Goal: Information Seeking & Learning: Learn about a topic

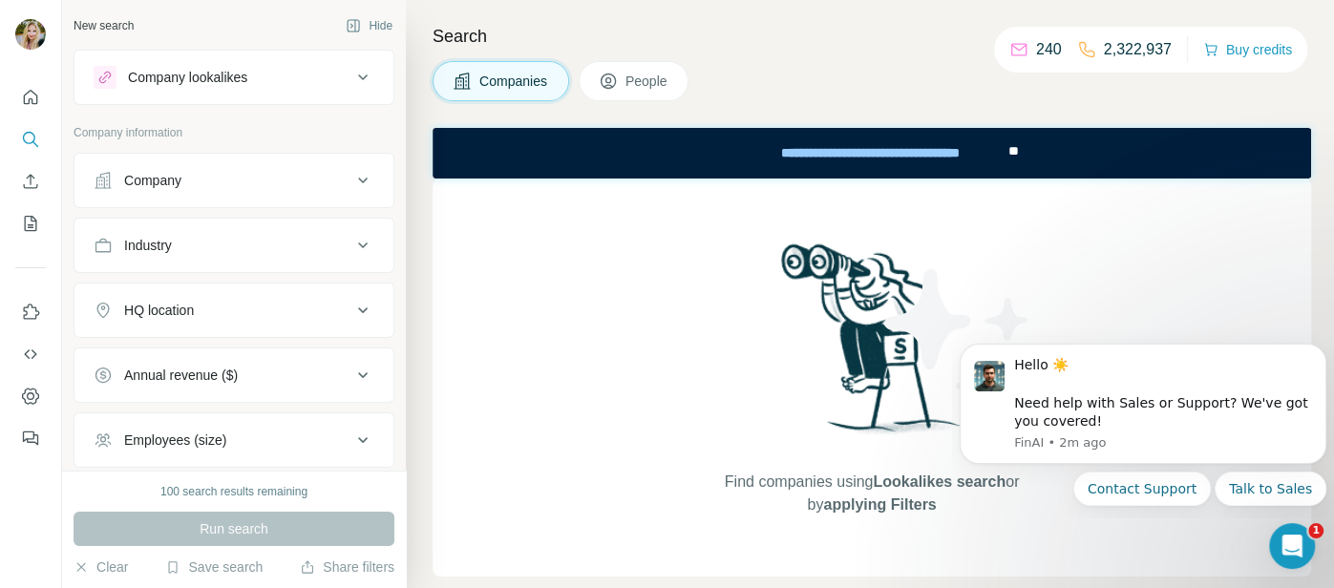
click at [358, 181] on icon at bounding box center [362, 180] width 23 height 23
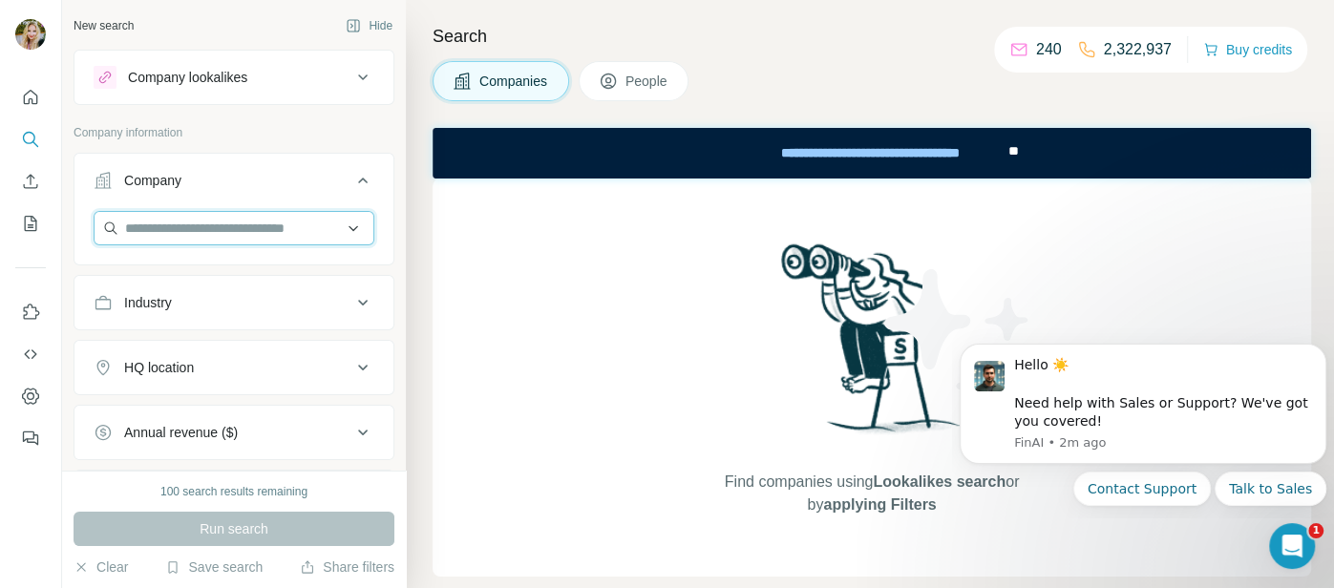
click at [183, 241] on input "text" at bounding box center [234, 228] width 281 height 34
click at [242, 223] on input "text" at bounding box center [234, 228] width 281 height 34
click at [246, 222] on input "text" at bounding box center [234, 228] width 281 height 34
click at [150, 307] on div "Industry" at bounding box center [148, 302] width 48 height 19
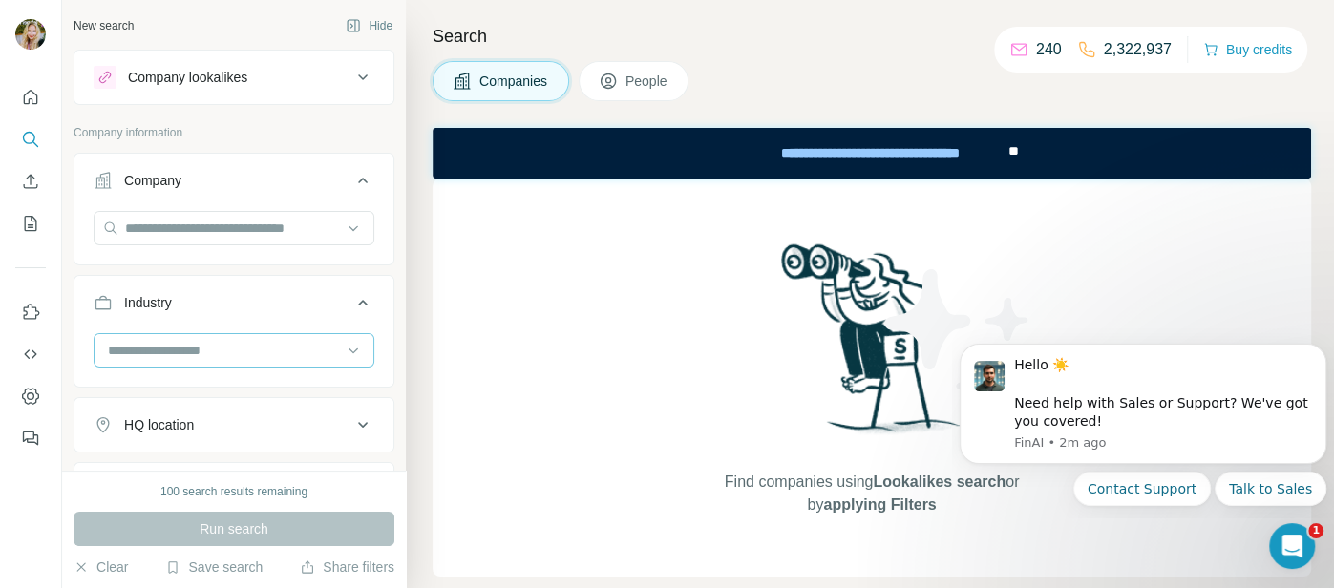
click at [267, 352] on input at bounding box center [224, 350] width 236 height 21
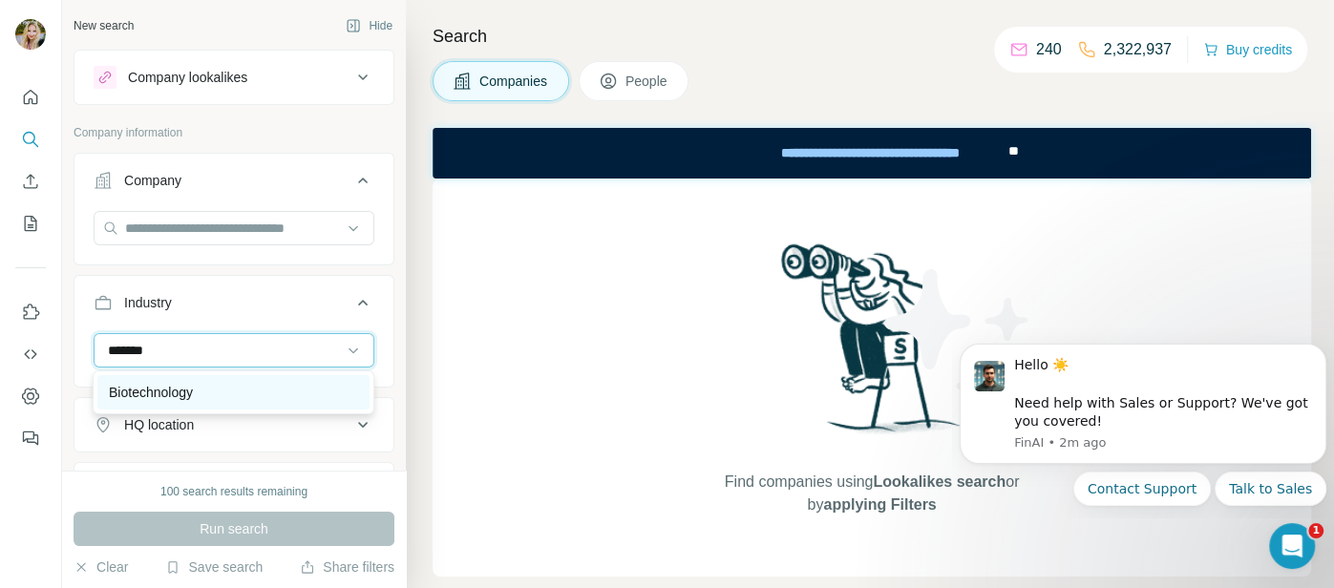
type input "*******"
click at [180, 400] on p "Biotechnology" at bounding box center [151, 392] width 84 height 19
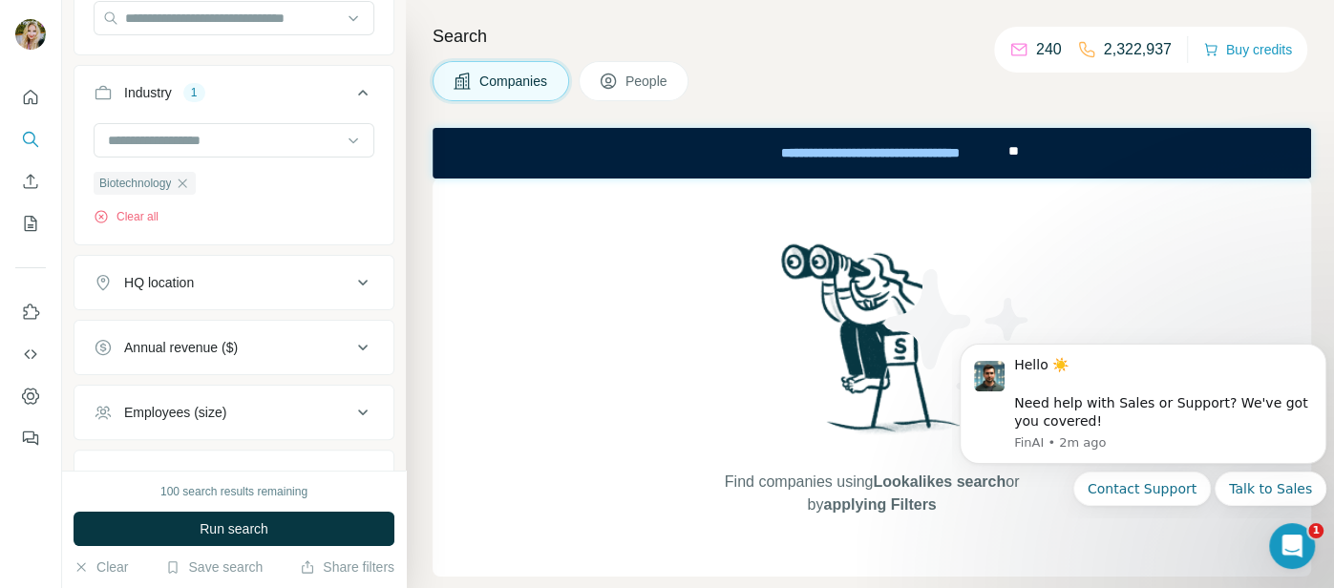
scroll to position [218, 0]
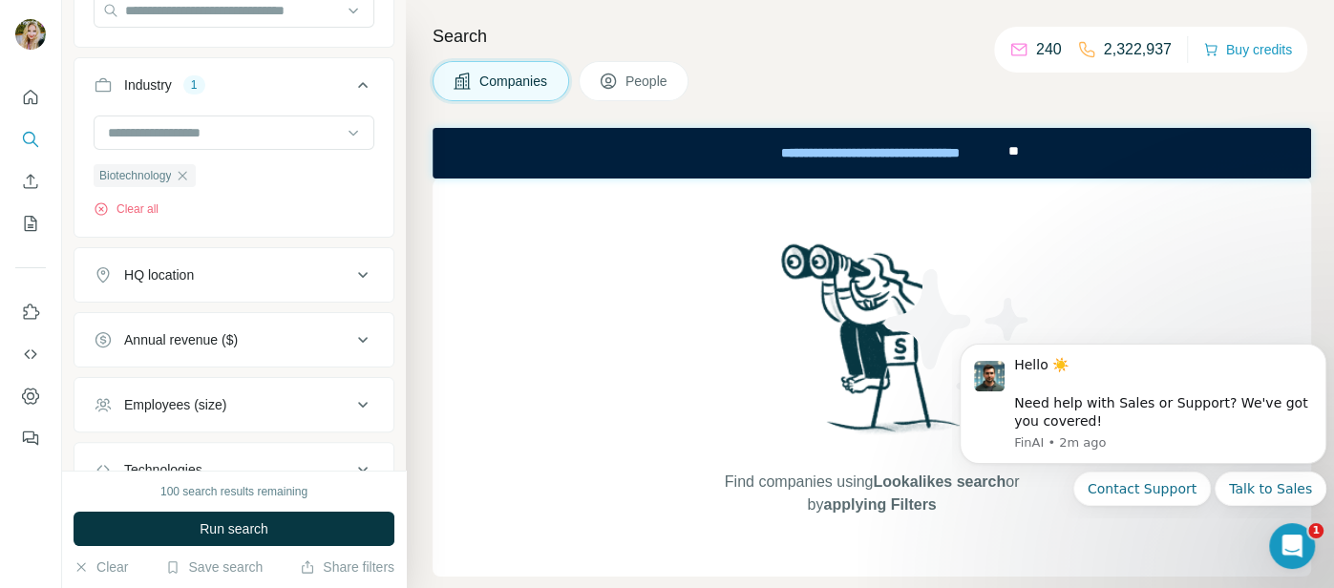
click at [359, 277] on icon at bounding box center [362, 275] width 23 height 23
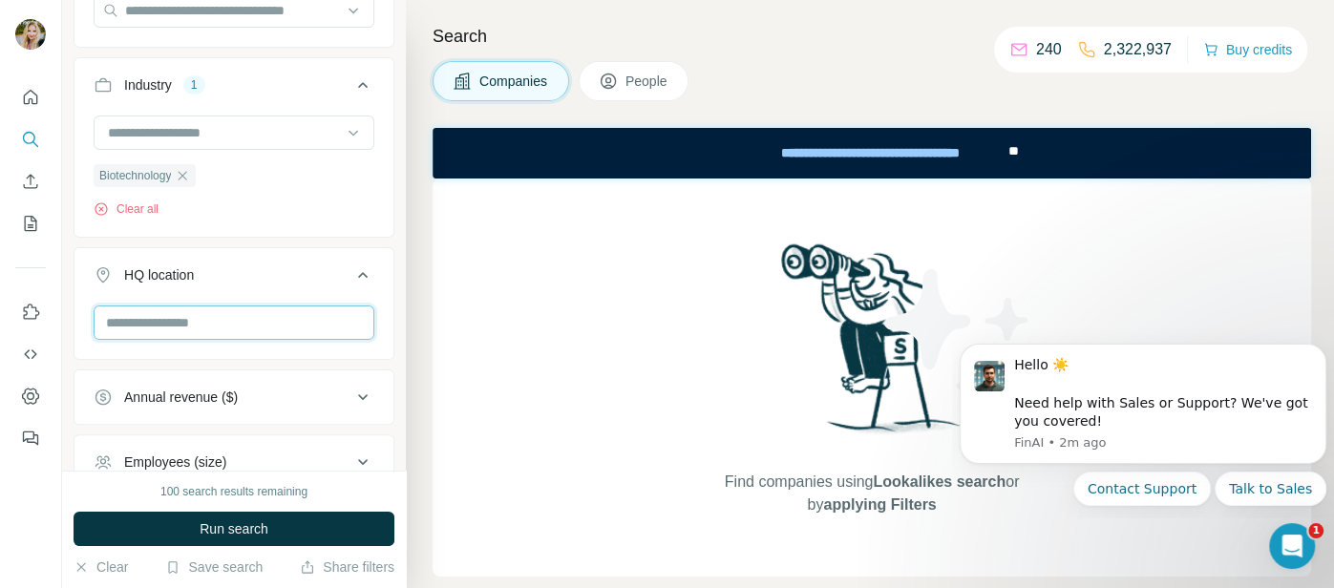
click at [269, 320] on input "text" at bounding box center [234, 323] width 281 height 34
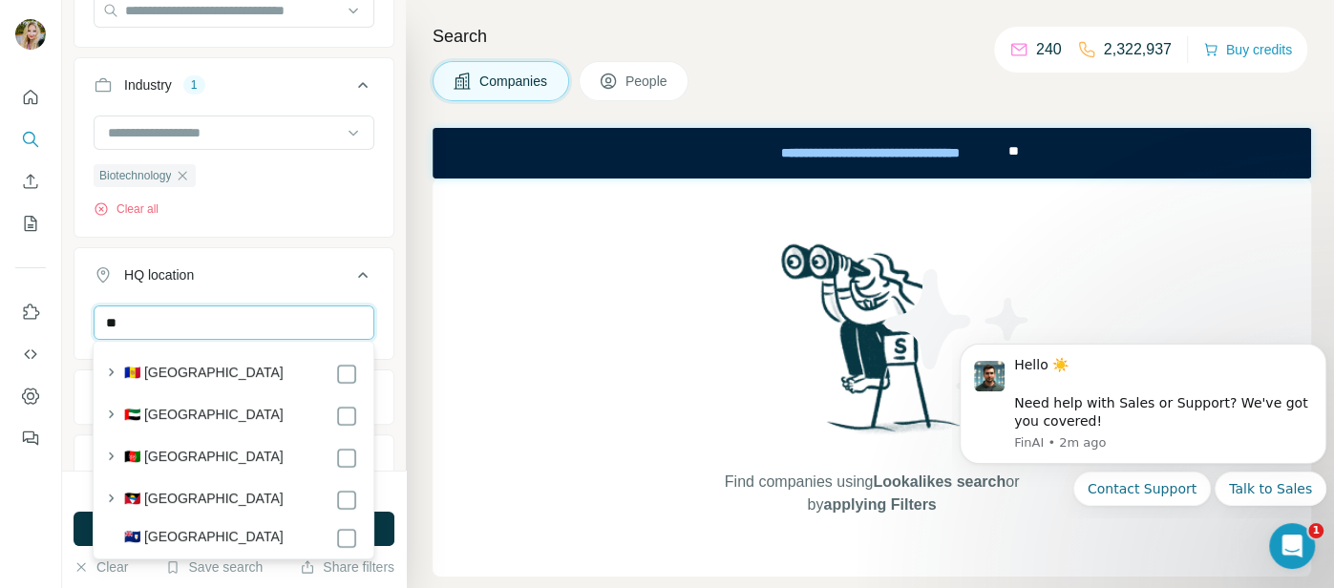
type input "*"
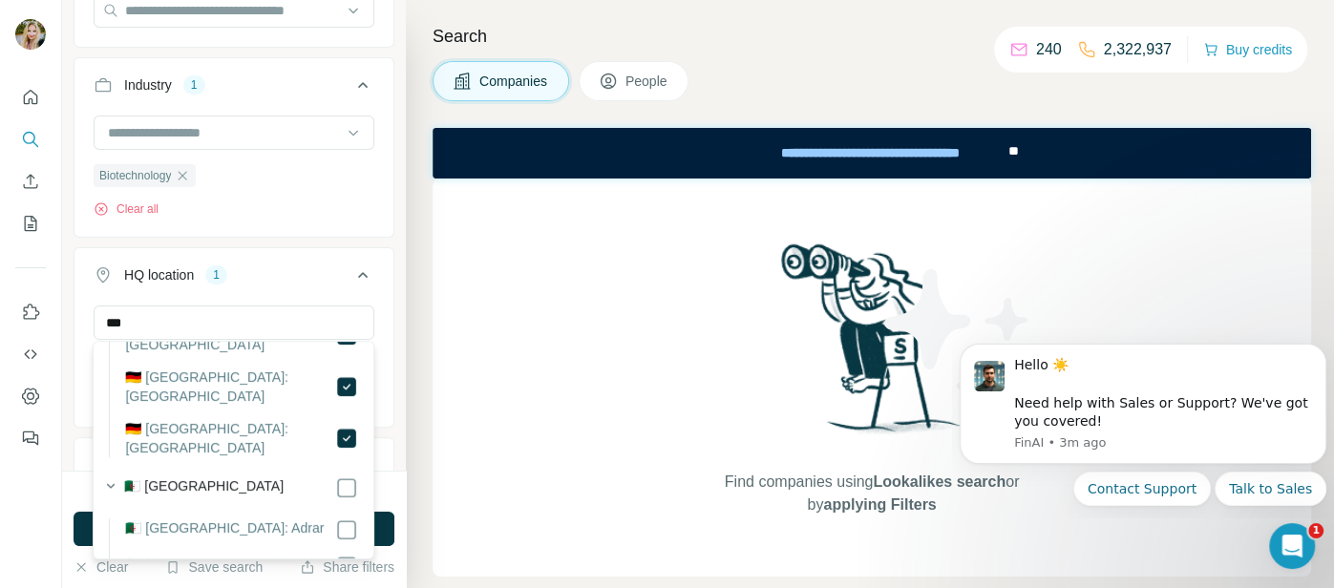
scroll to position [860, 0]
drag, startPoint x: 191, startPoint y: 327, endPoint x: 72, endPoint y: 245, distance: 144.4
click at [64, 311] on div "New search Hide Company lookalikes Company information Company Industry 1 Biote…" at bounding box center [234, 235] width 344 height 471
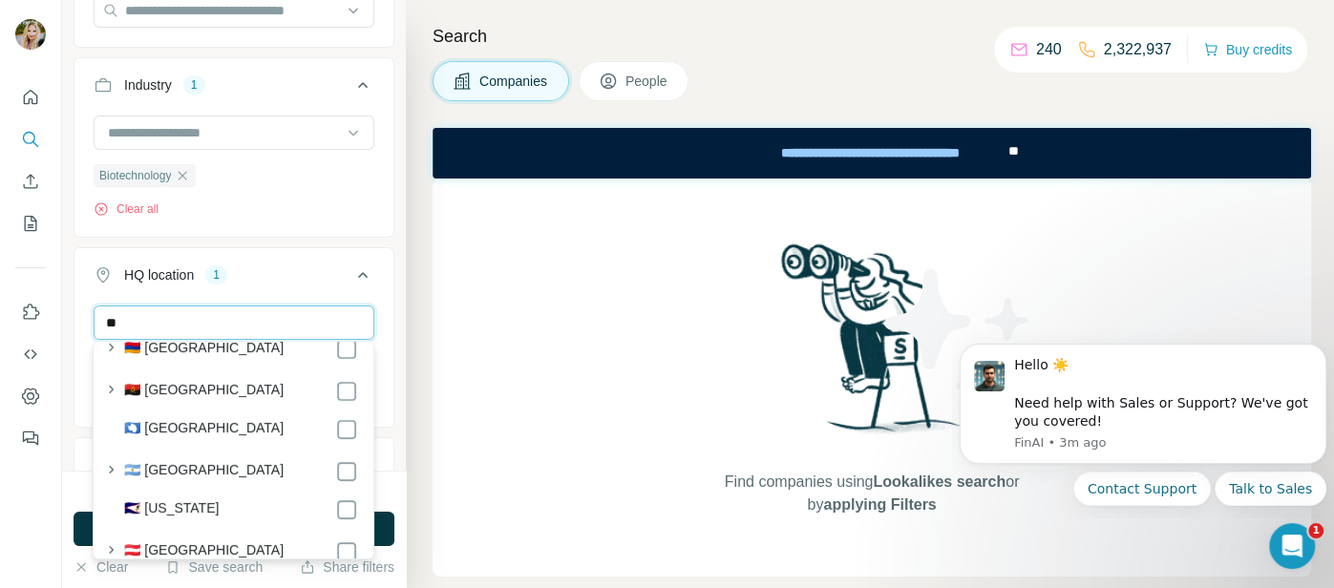
scroll to position [285, 0]
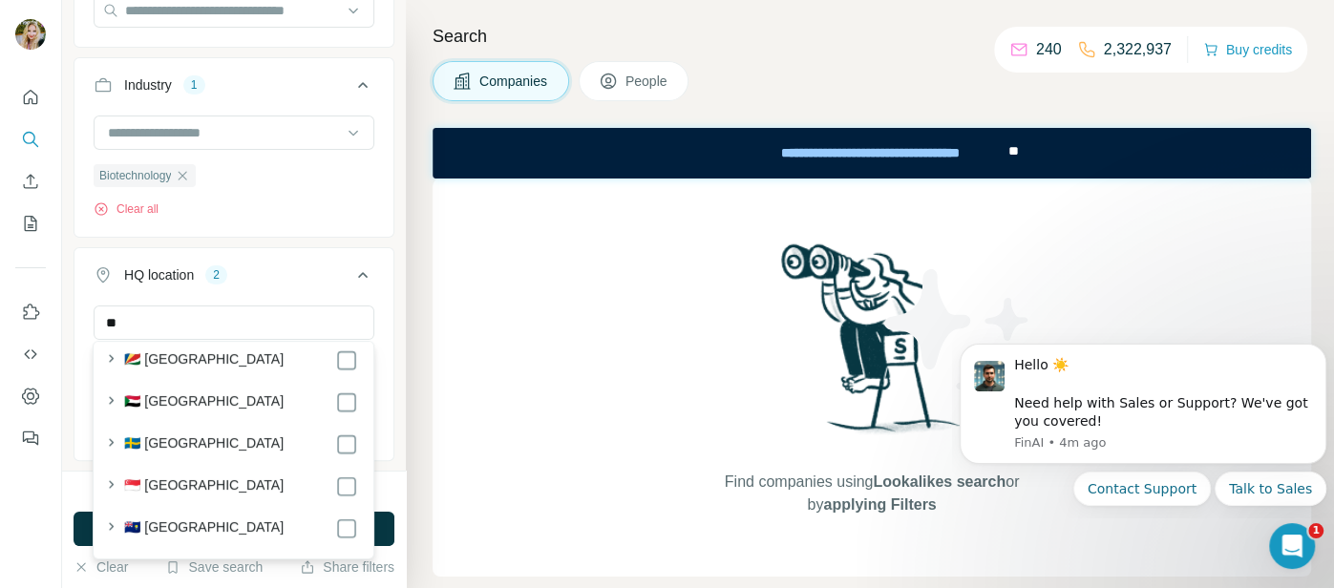
scroll to position [8073, 0]
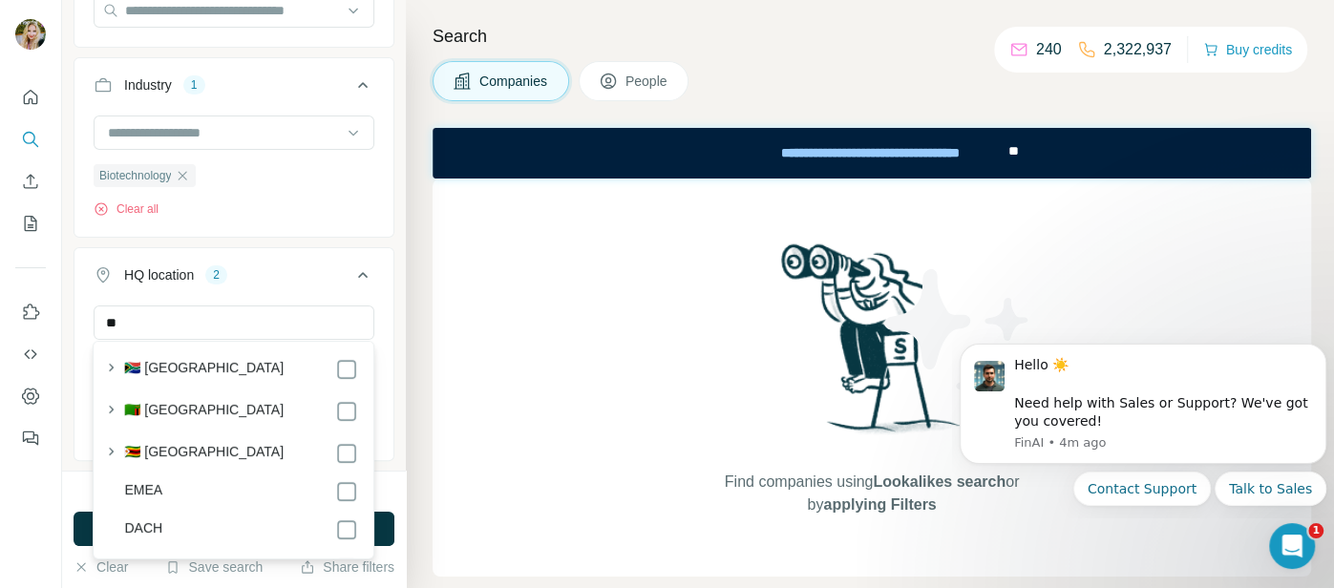
scroll to position [10275, 0]
click at [154, 316] on input "**" at bounding box center [234, 323] width 281 height 34
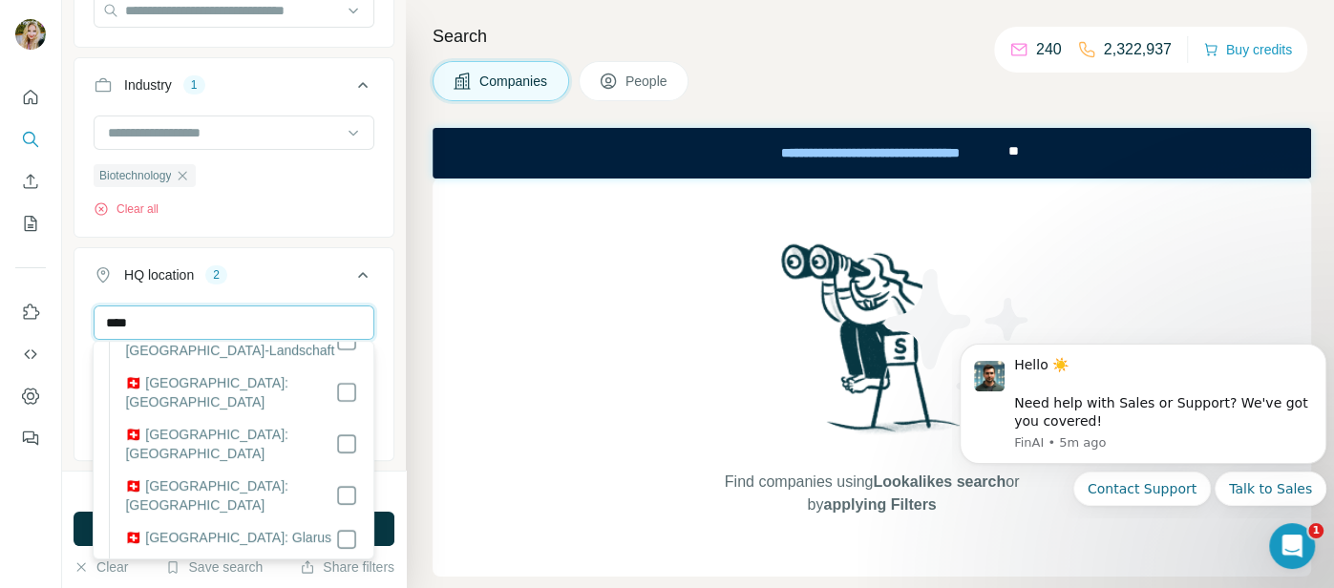
scroll to position [0, 0]
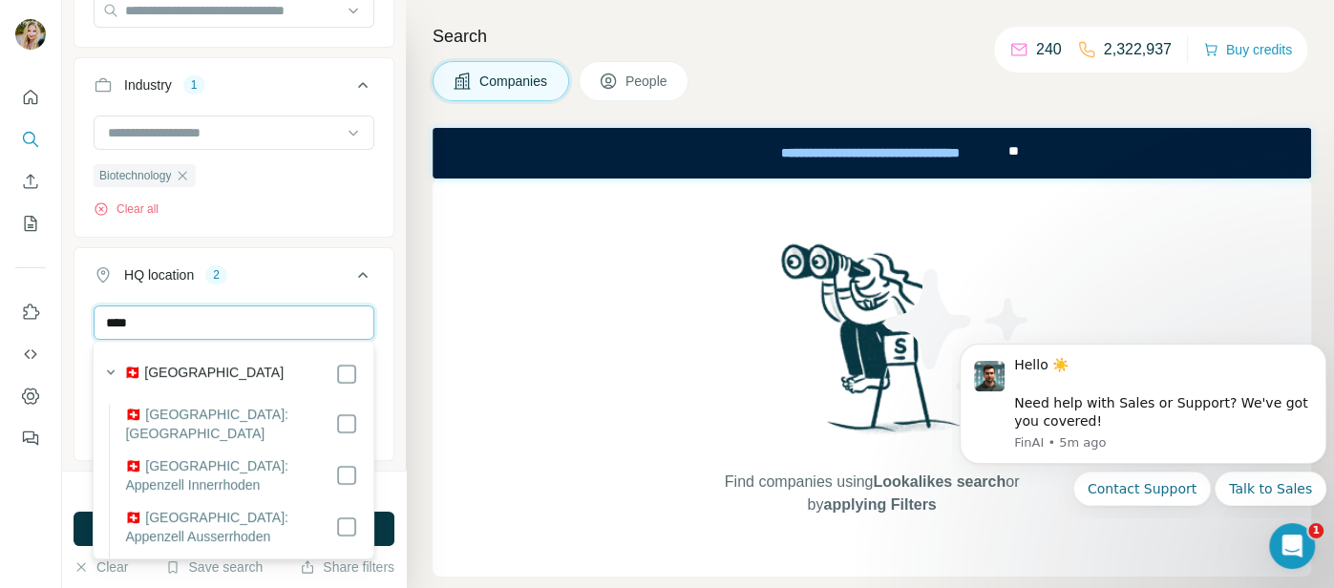
type input "****"
click at [288, 276] on div "HQ location 3" at bounding box center [223, 274] width 258 height 19
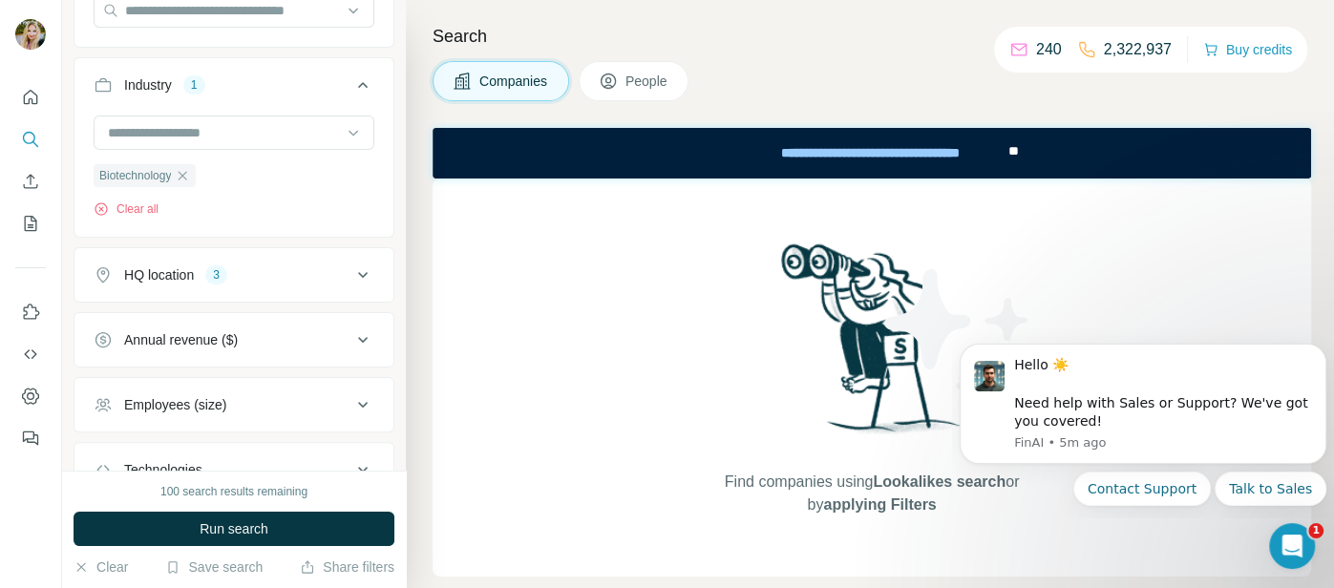
click at [359, 401] on icon at bounding box center [362, 404] width 23 height 23
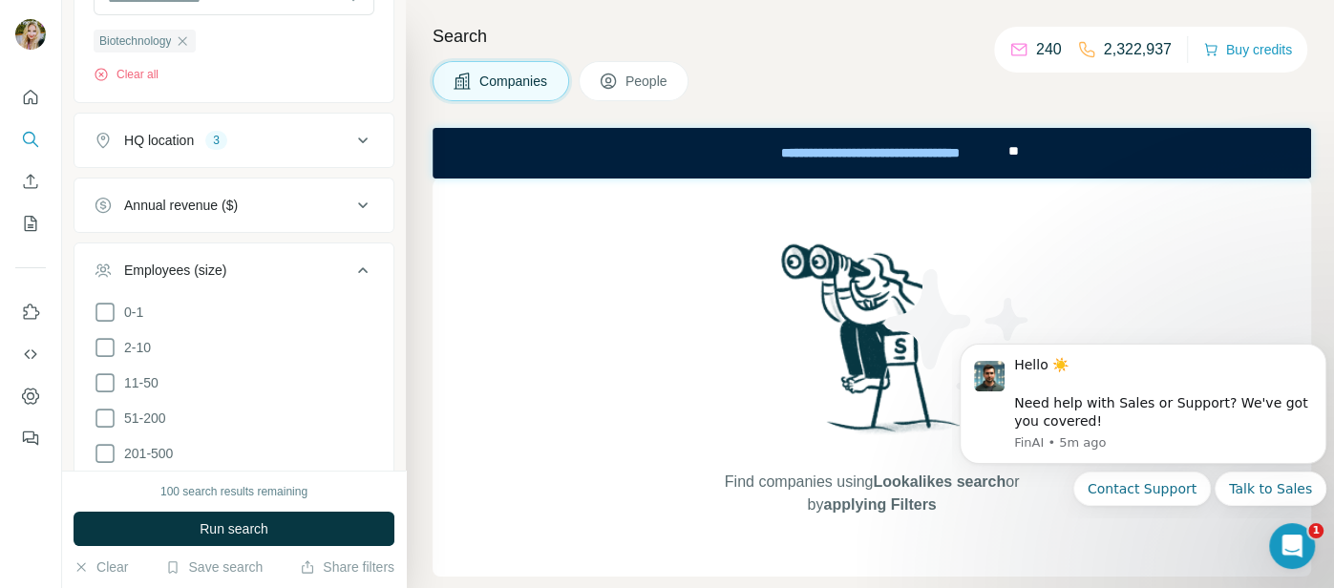
scroll to position [361, 0]
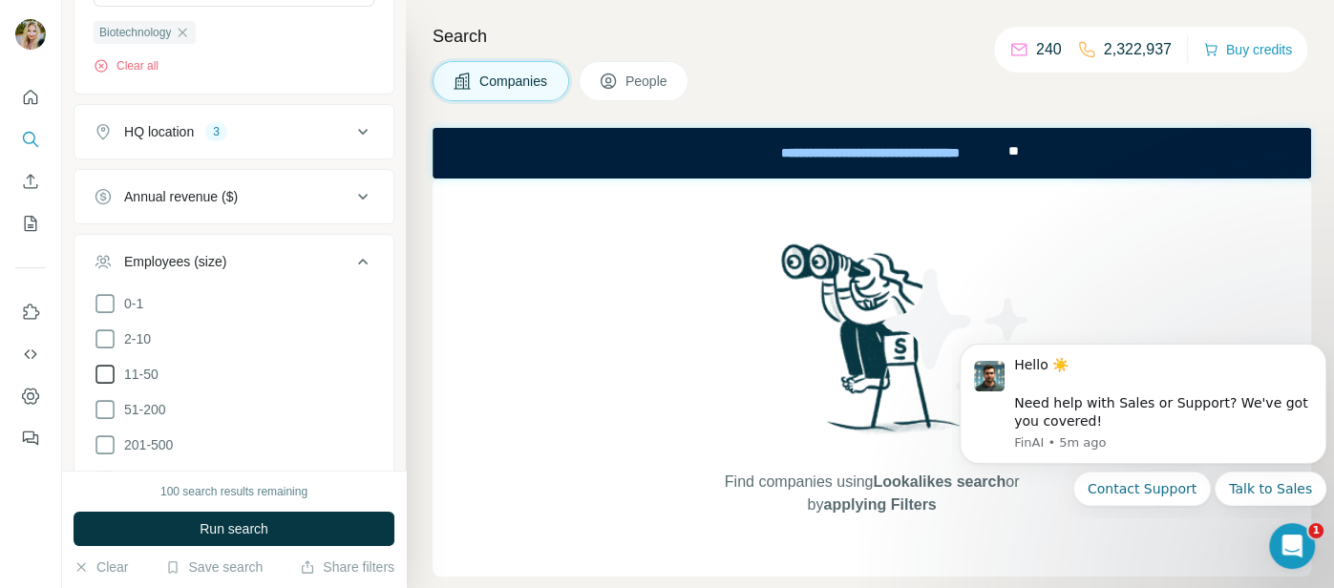
click at [104, 372] on icon at bounding box center [105, 374] width 23 height 23
click at [105, 412] on icon at bounding box center [105, 409] width 23 height 23
click at [101, 436] on icon at bounding box center [105, 445] width 23 height 23
click at [283, 188] on div "Annual revenue ($)" at bounding box center [223, 196] width 258 height 19
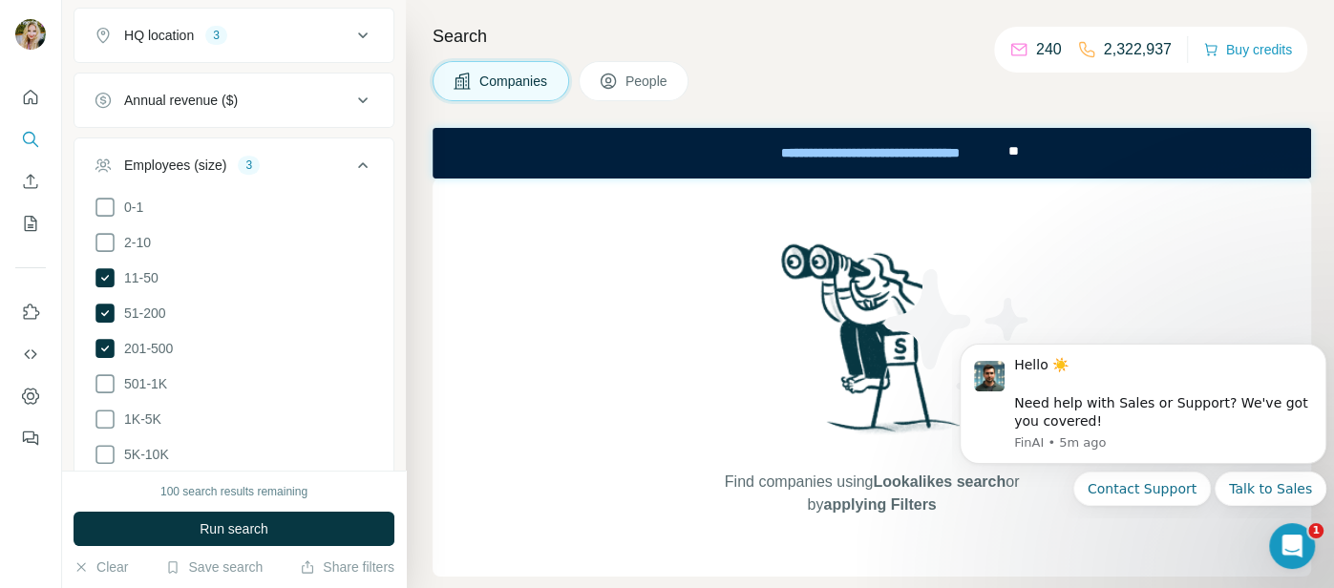
click at [360, 159] on icon at bounding box center [362, 165] width 23 height 23
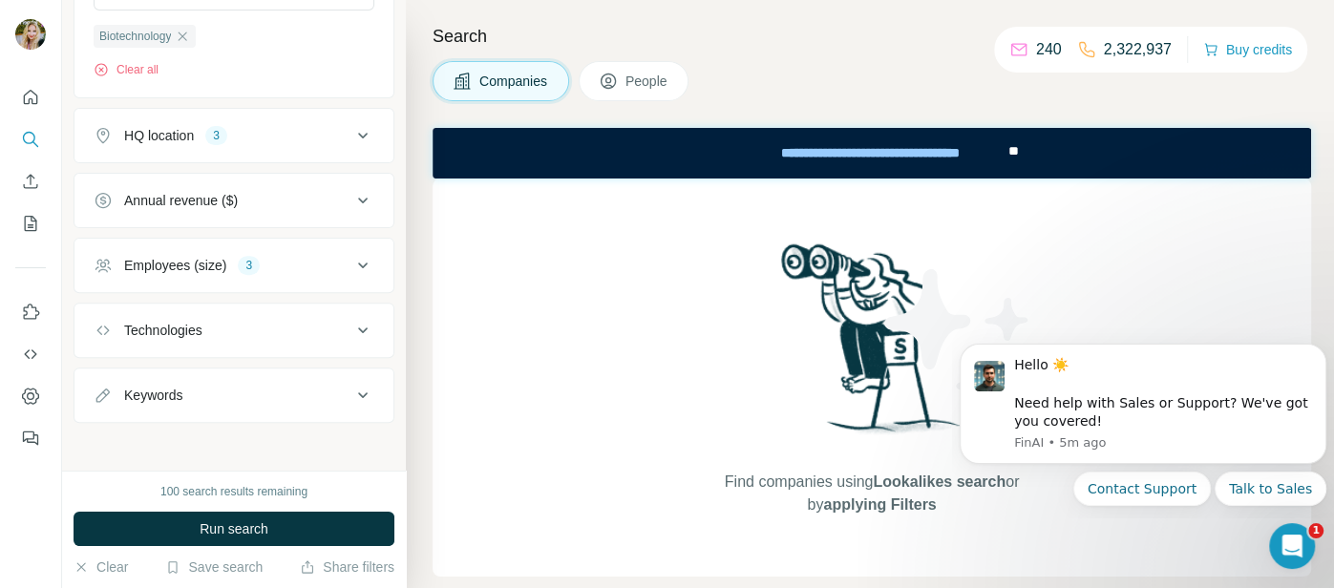
click at [367, 325] on icon at bounding box center [362, 330] width 23 height 23
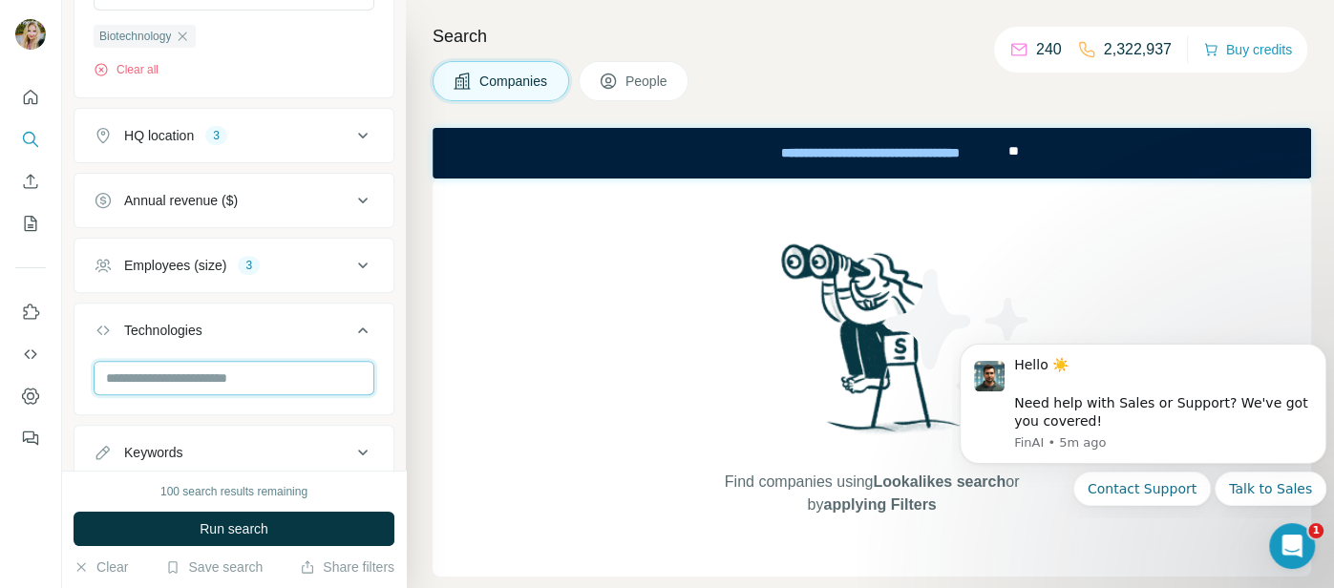
click at [230, 371] on input "text" at bounding box center [234, 378] width 281 height 34
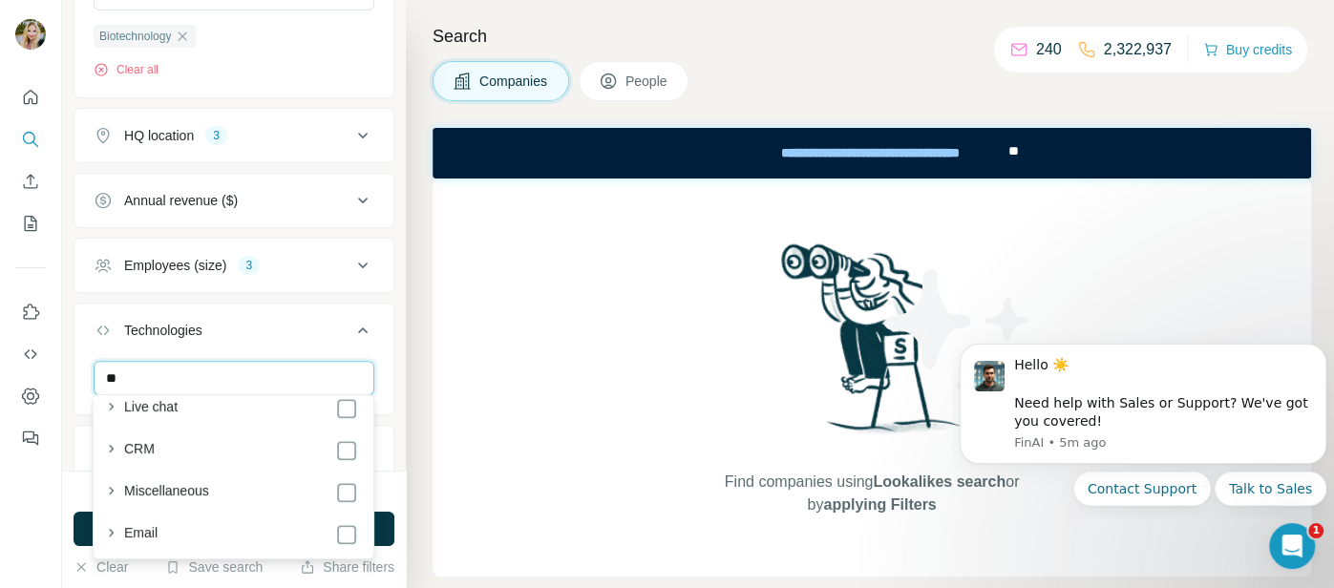
scroll to position [1112, 0]
type input "**"
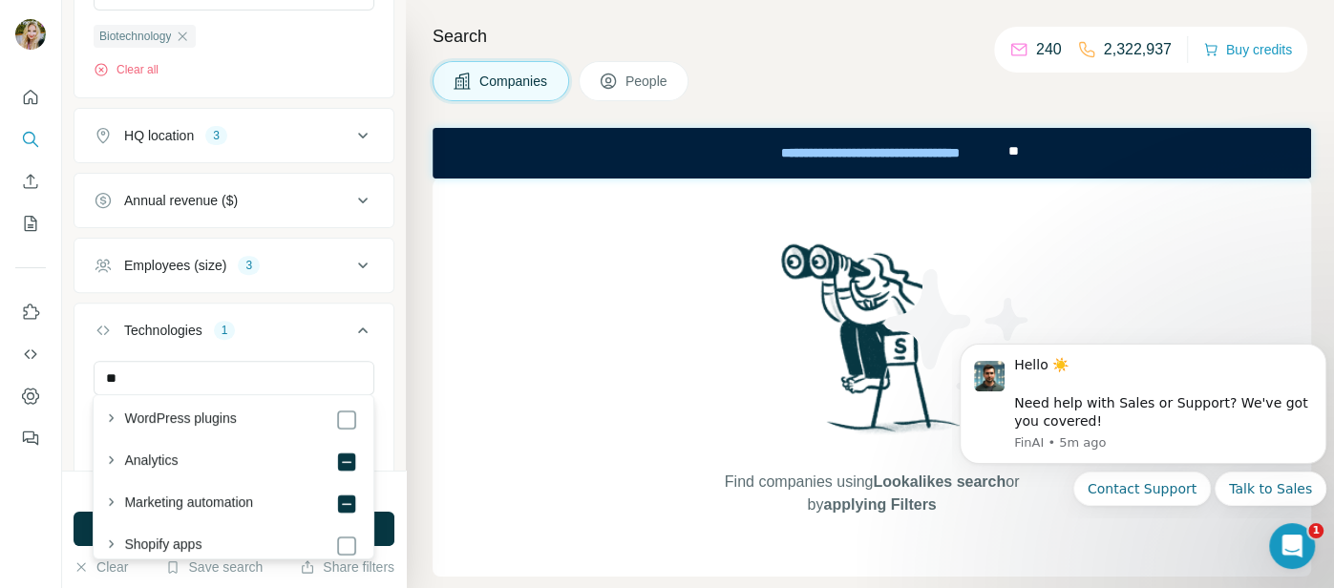
scroll to position [40, 0]
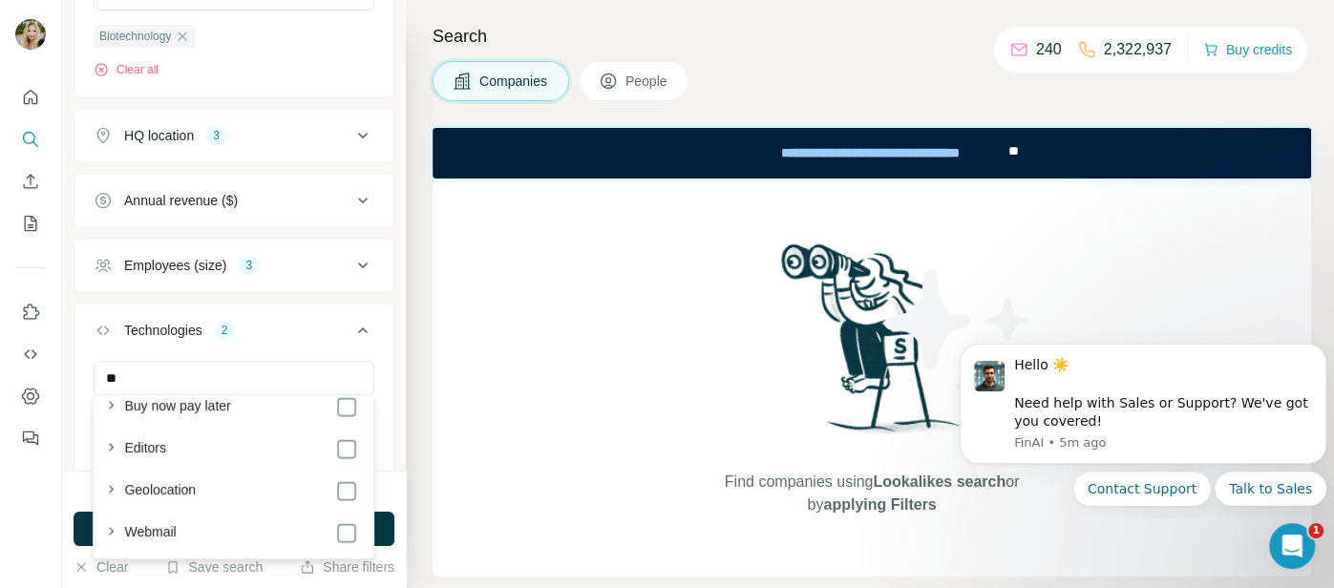
scroll to position [2735, 0]
click at [364, 323] on icon at bounding box center [362, 330] width 23 height 23
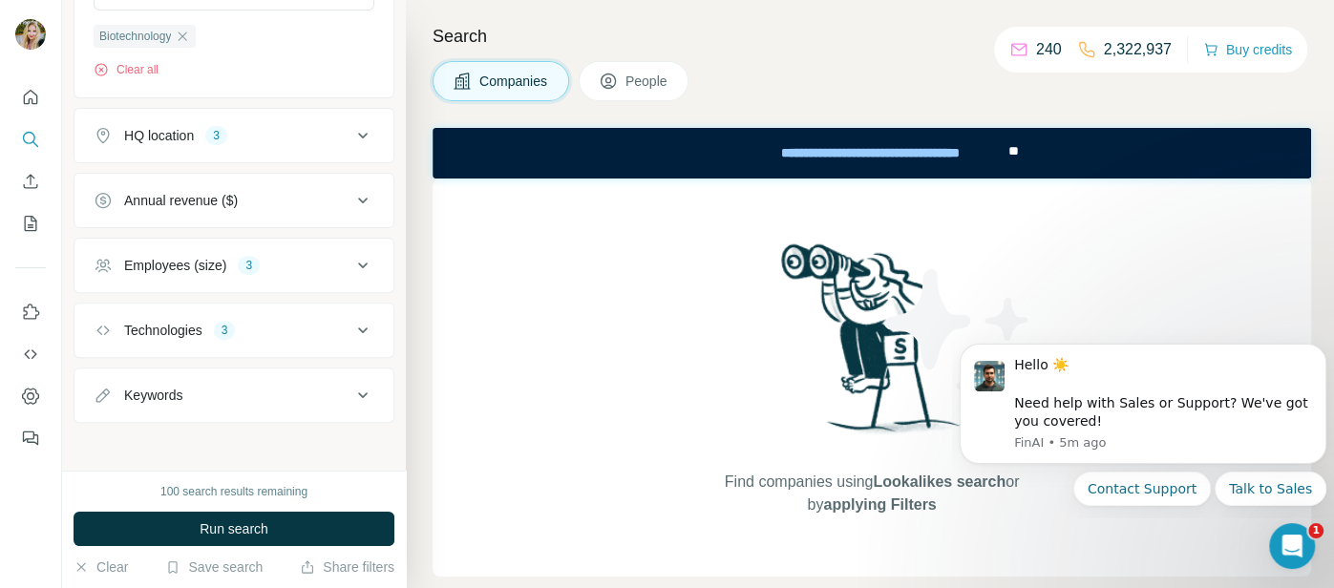
click at [360, 393] on icon at bounding box center [363, 396] width 10 height 6
click at [239, 443] on input "text" at bounding box center [215, 443] width 243 height 34
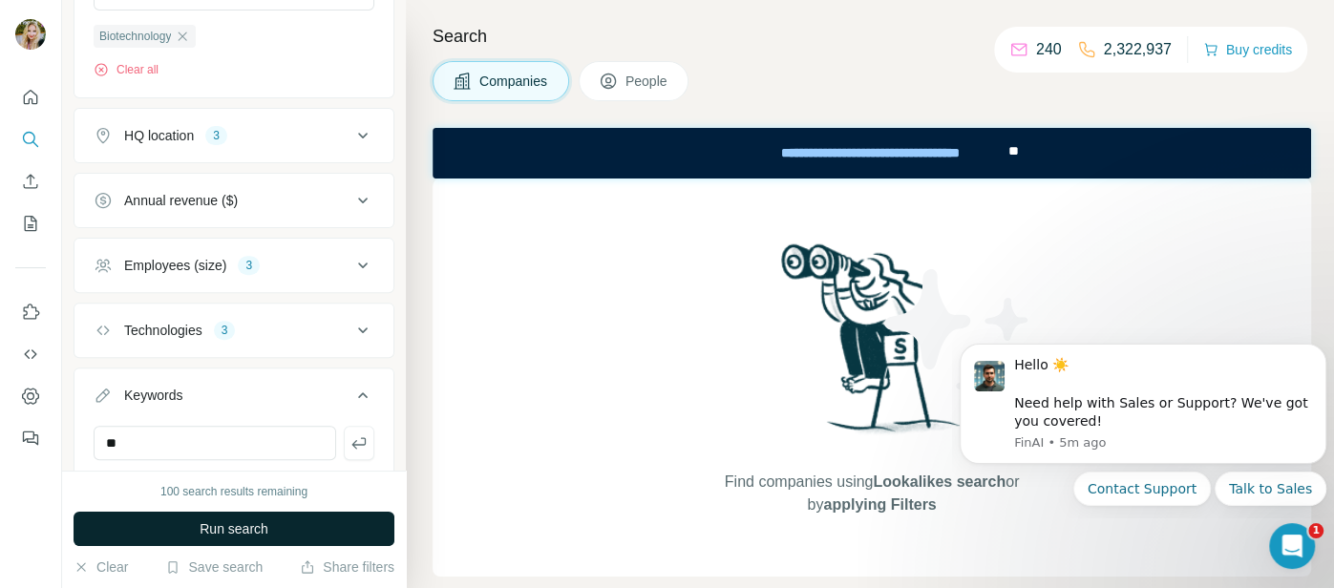
click at [246, 532] on span "Run search" at bounding box center [234, 529] width 69 height 19
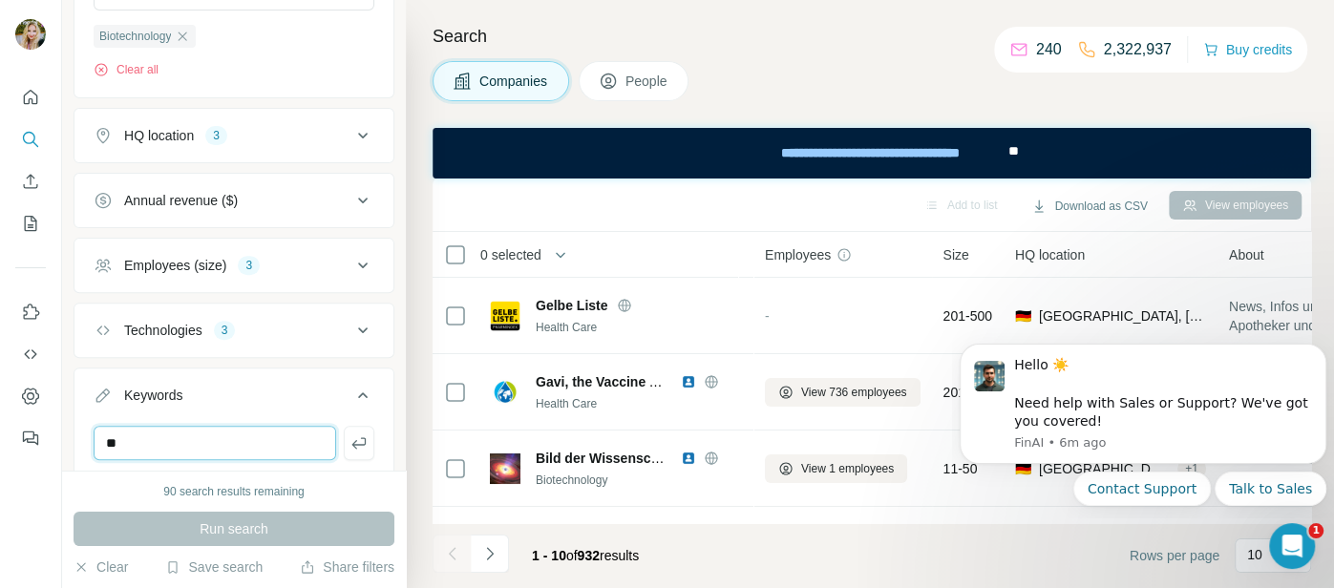
click at [184, 435] on input "**" at bounding box center [215, 443] width 243 height 34
type input "**********"
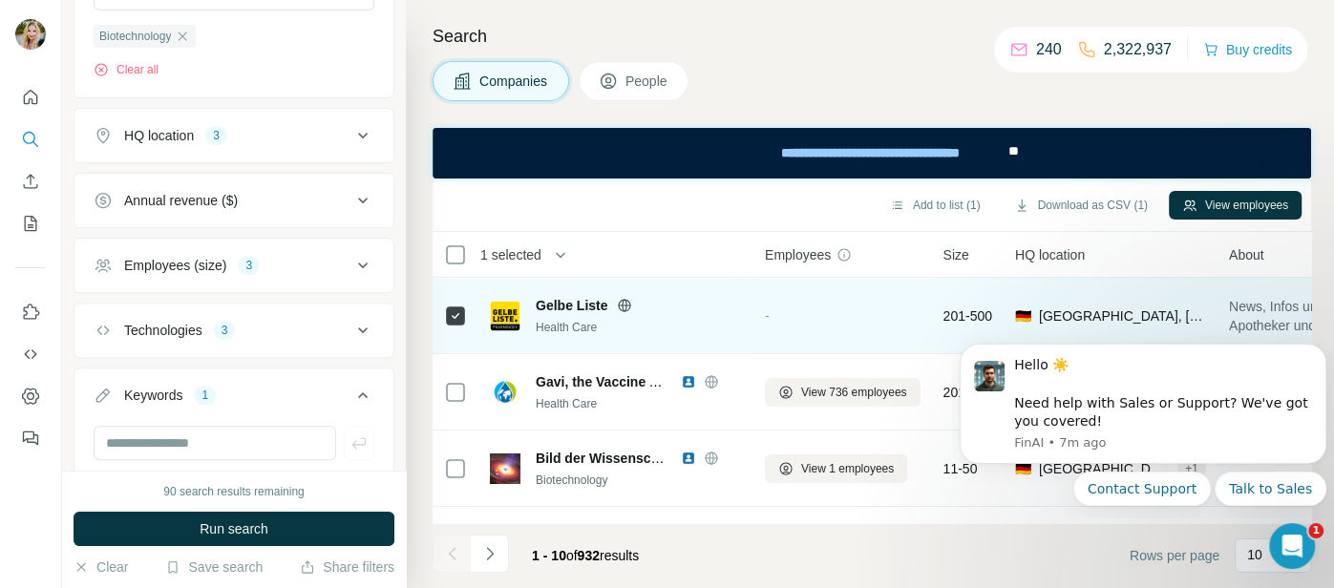
click at [628, 307] on icon at bounding box center [624, 305] width 15 height 15
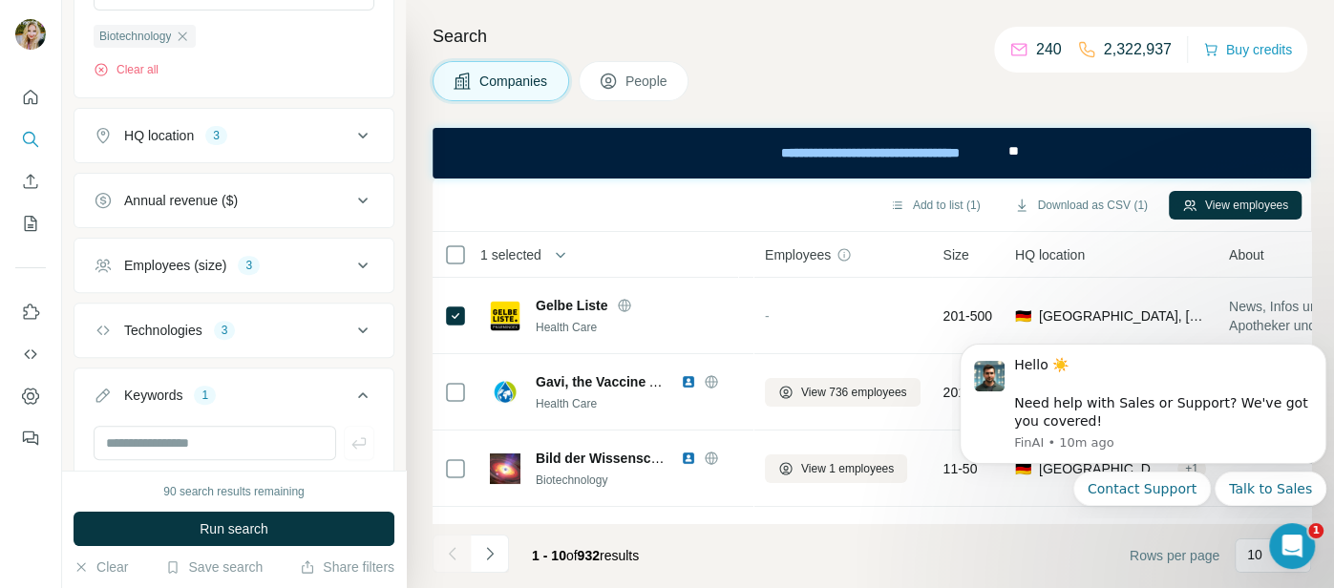
click at [369, 259] on icon at bounding box center [362, 265] width 23 height 23
click at [97, 452] on icon at bounding box center [105, 448] width 19 height 19
click at [105, 347] on icon at bounding box center [105, 342] width 23 height 23
click at [106, 308] on icon at bounding box center [105, 307] width 23 height 23
click at [106, 412] on icon at bounding box center [105, 413] width 19 height 19
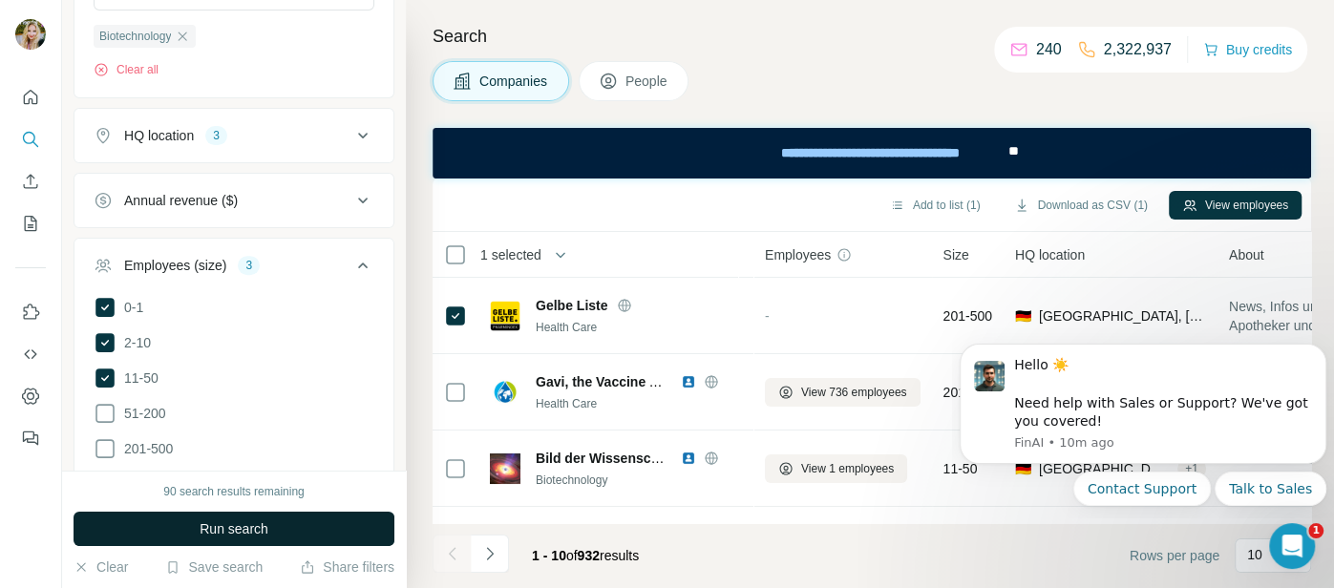
click at [157, 529] on button "Run search" at bounding box center [234, 529] width 321 height 34
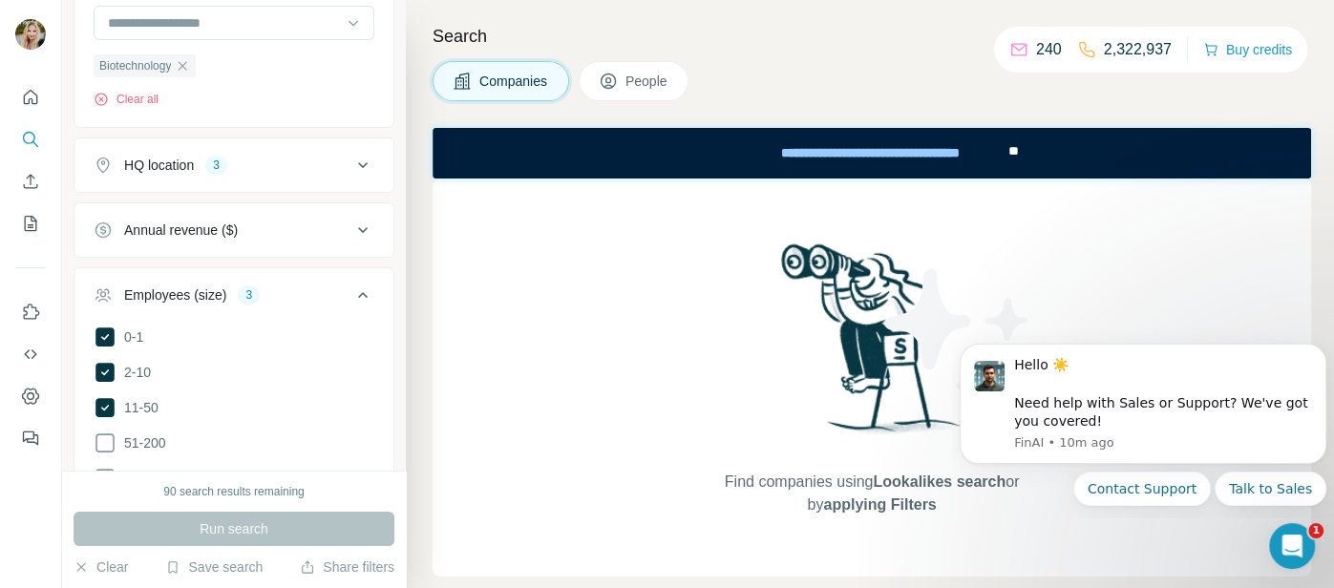
scroll to position [328, 0]
click at [105, 444] on icon at bounding box center [105, 443] width 23 height 23
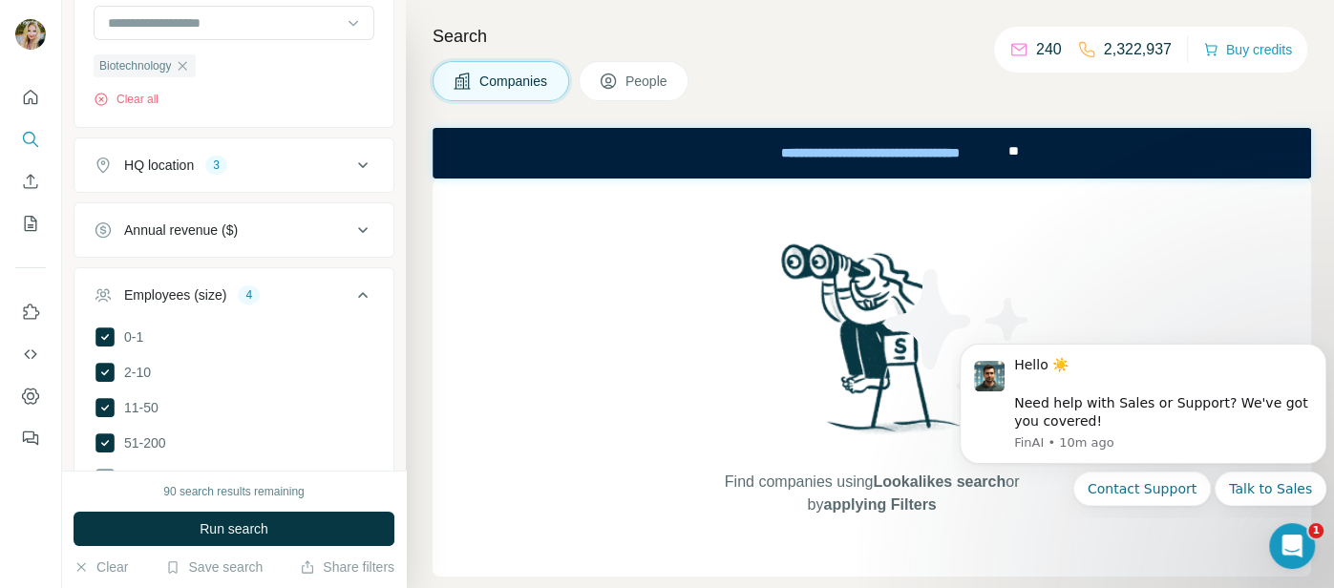
click at [135, 523] on button "Run search" at bounding box center [234, 529] width 321 height 34
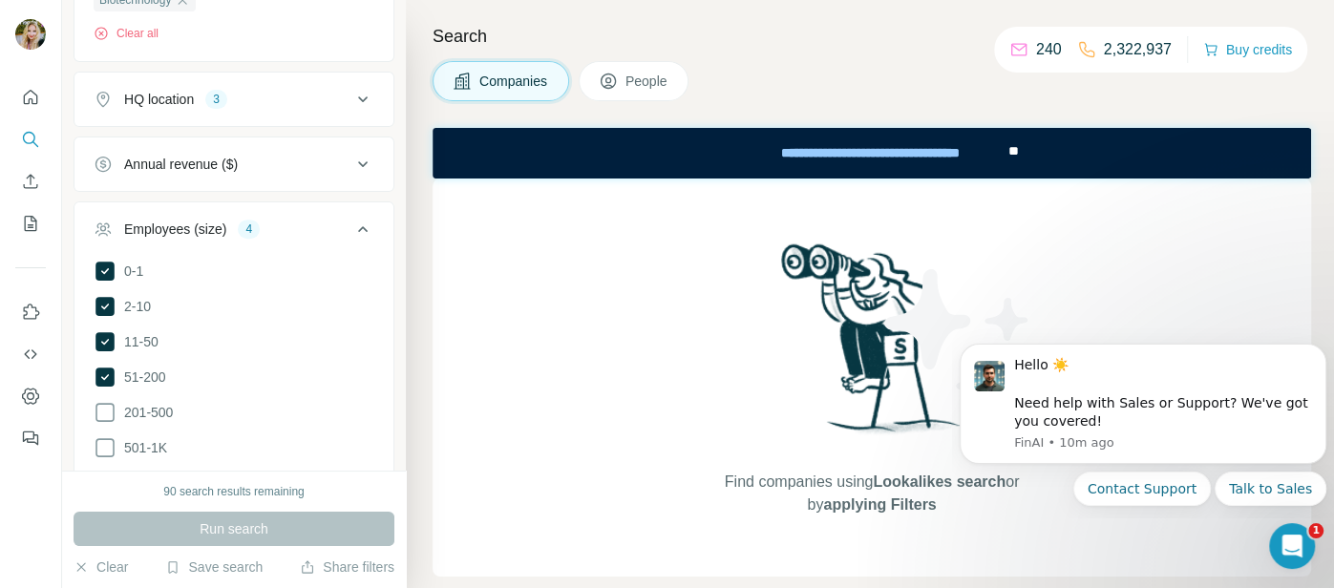
scroll to position [437, 0]
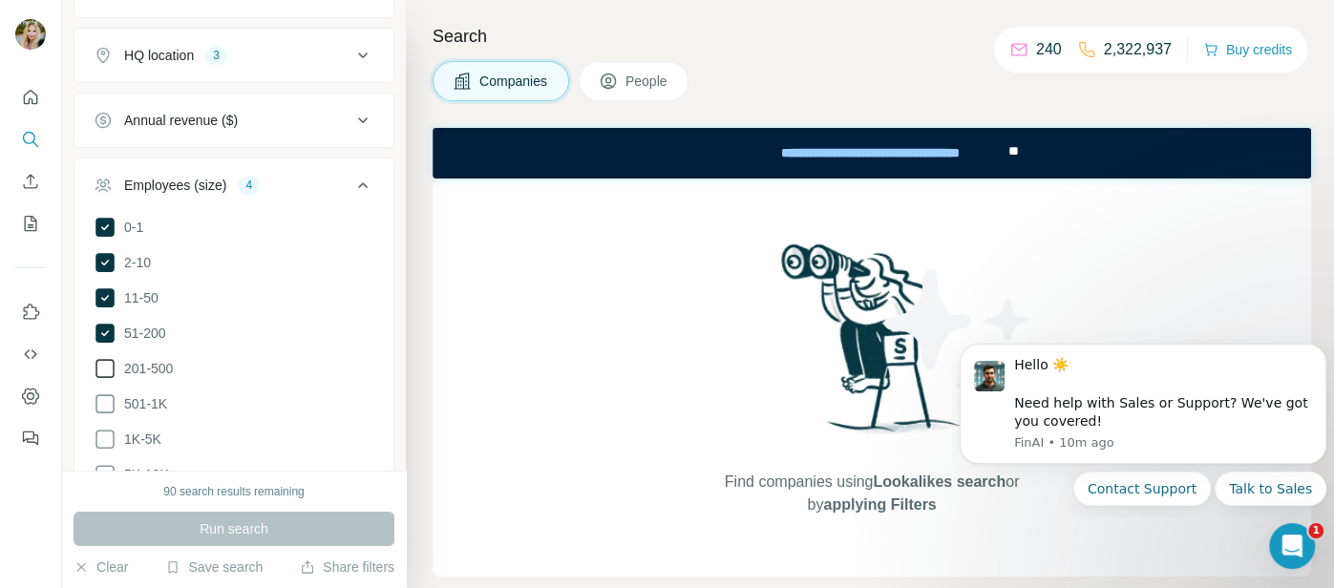
click at [106, 359] on icon at bounding box center [105, 368] width 23 height 23
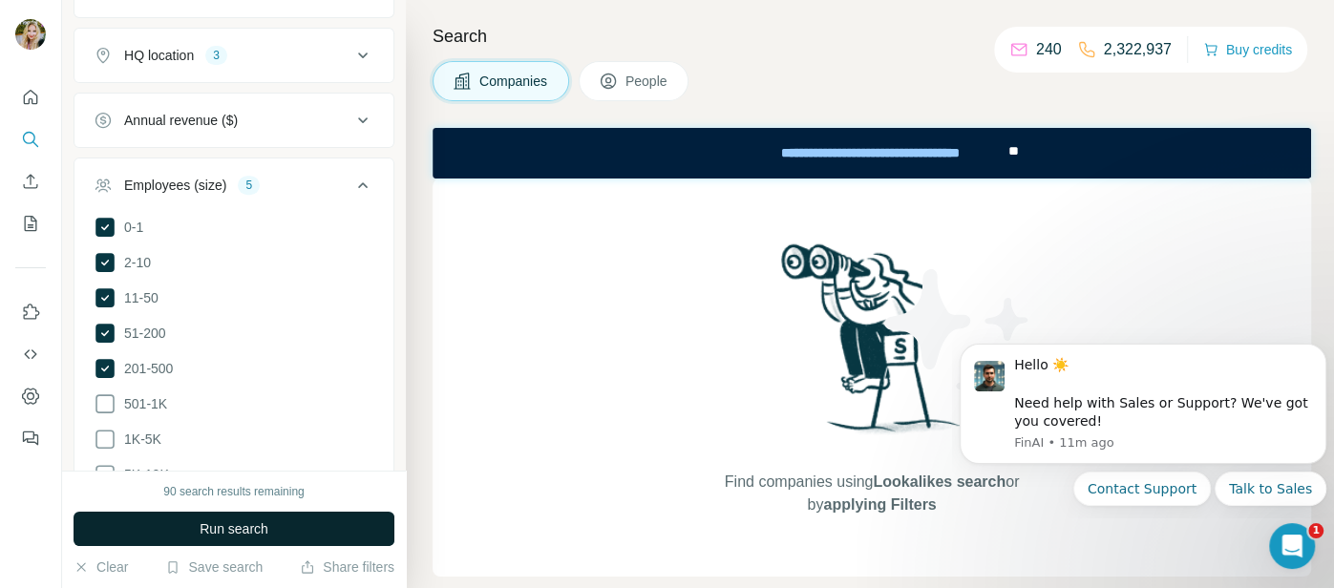
click at [96, 528] on button "Run search" at bounding box center [234, 529] width 321 height 34
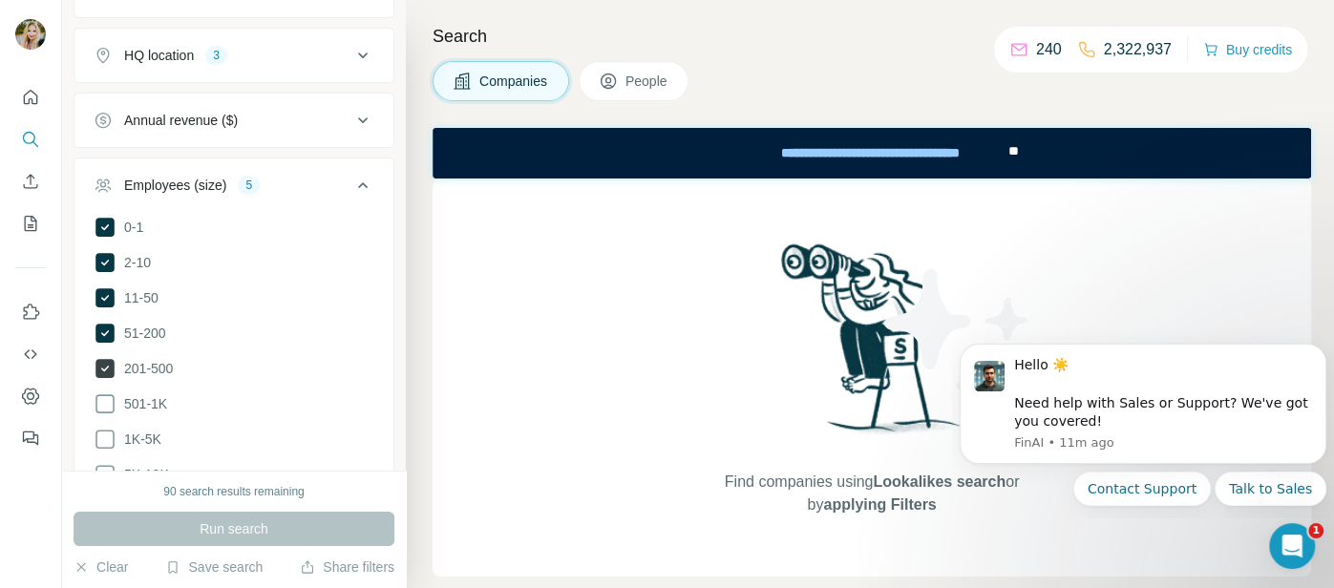
drag, startPoint x: 110, startPoint y: 368, endPoint x: 109, endPoint y: 355, distance: 12.5
click at [109, 368] on icon at bounding box center [105, 368] width 19 height 19
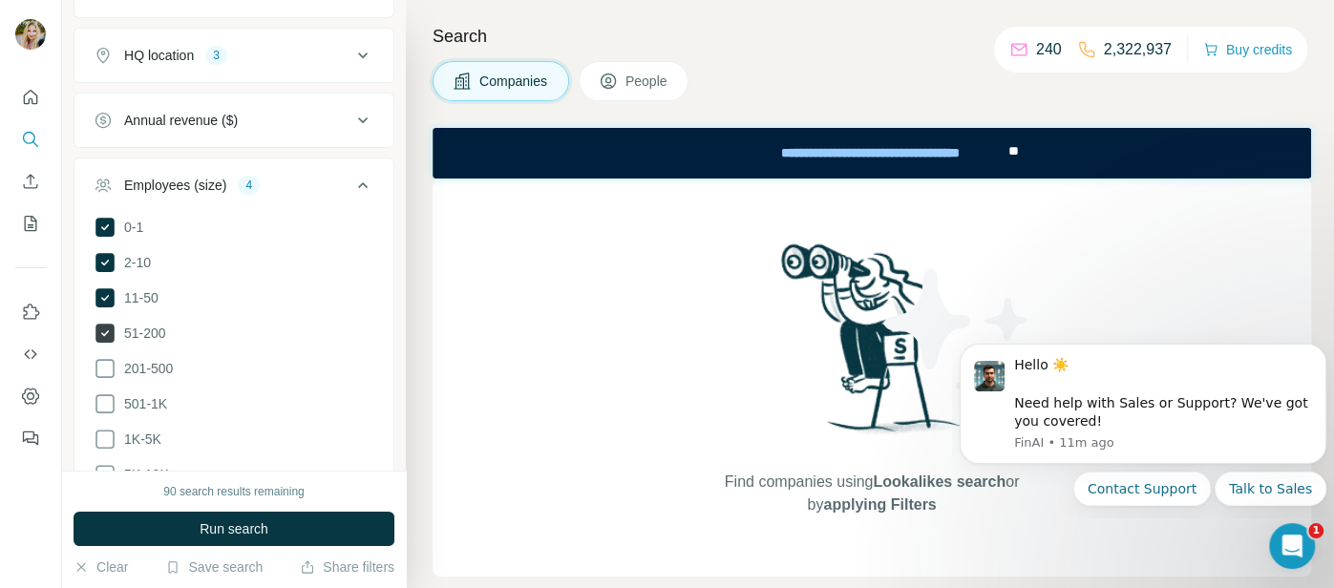
click at [107, 335] on icon at bounding box center [105, 333] width 19 height 19
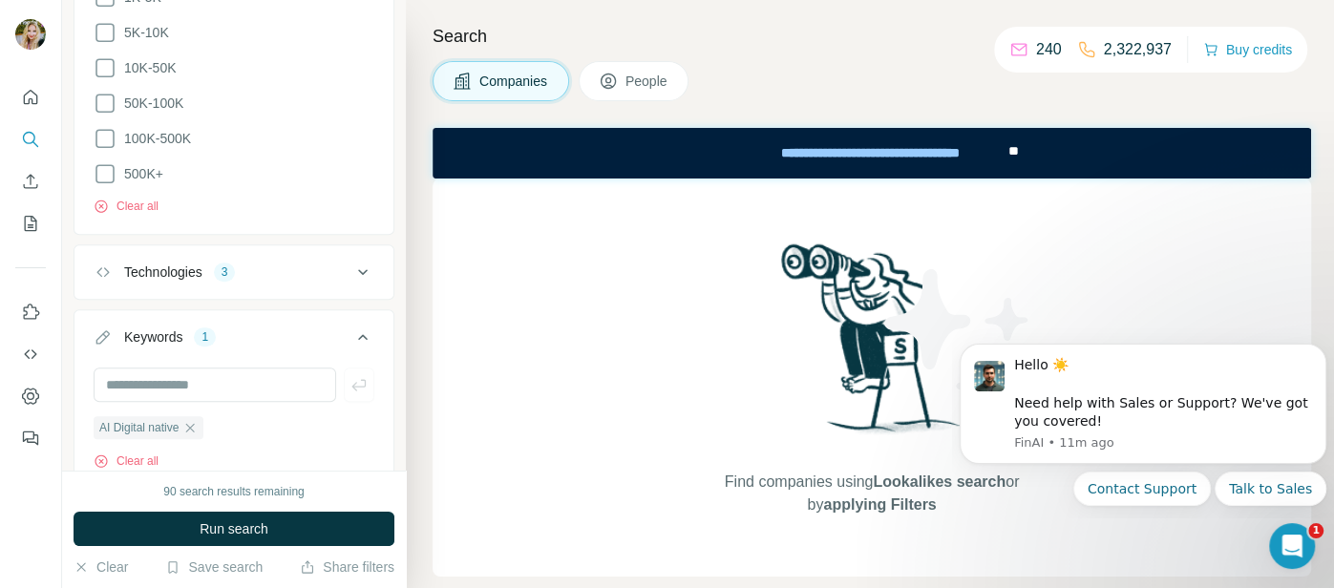
scroll to position [946, 0]
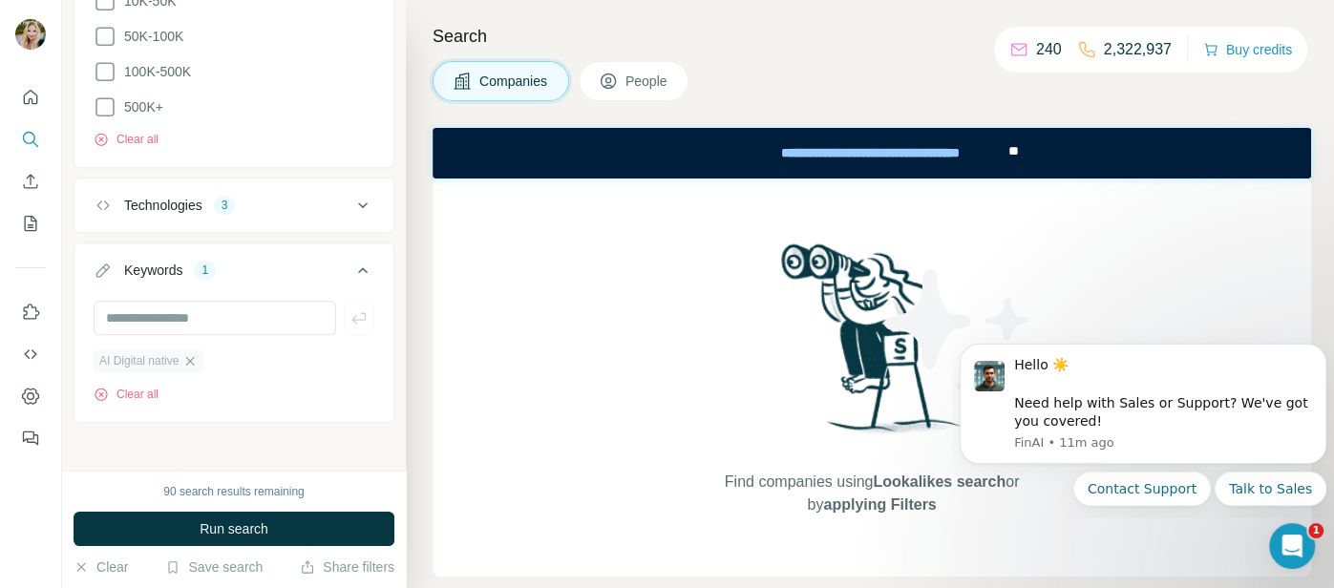
click at [194, 359] on icon "button" at bounding box center [189, 360] width 15 height 15
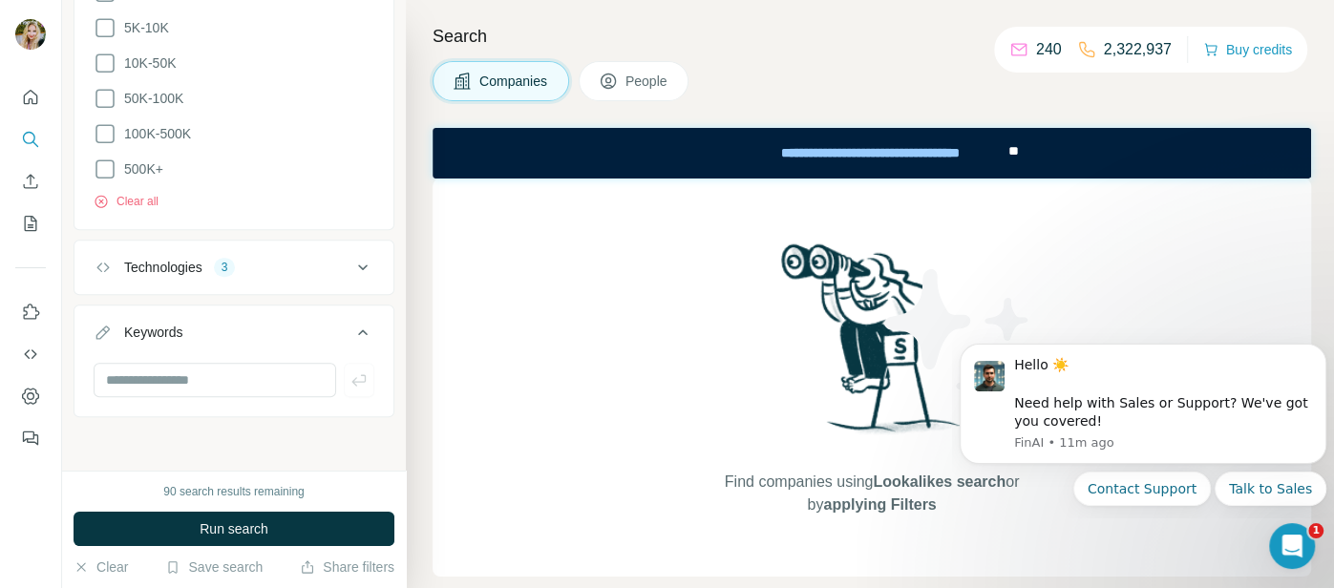
scroll to position [880, 0]
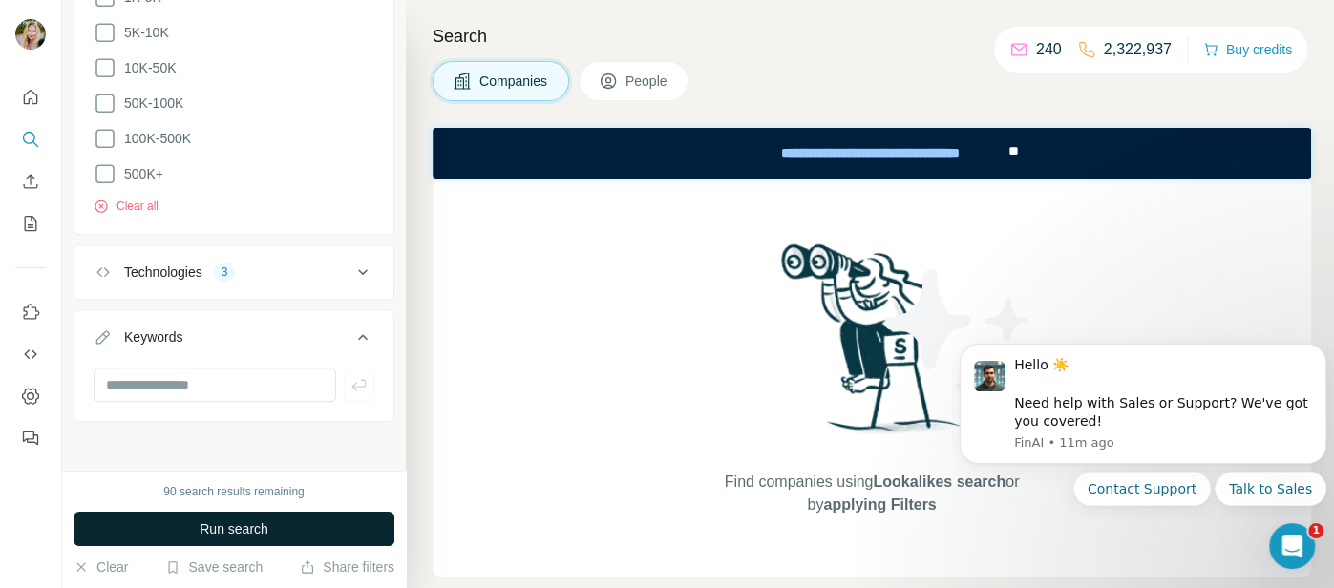
click at [168, 523] on button "Run search" at bounding box center [234, 529] width 321 height 34
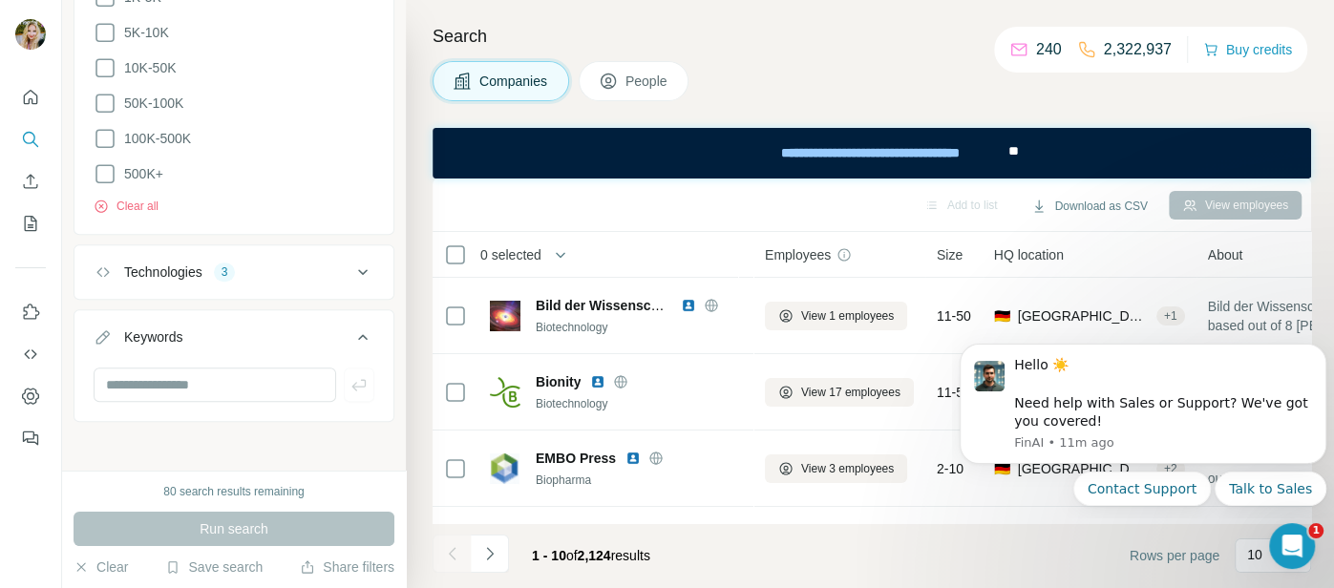
scroll to position [569, 0]
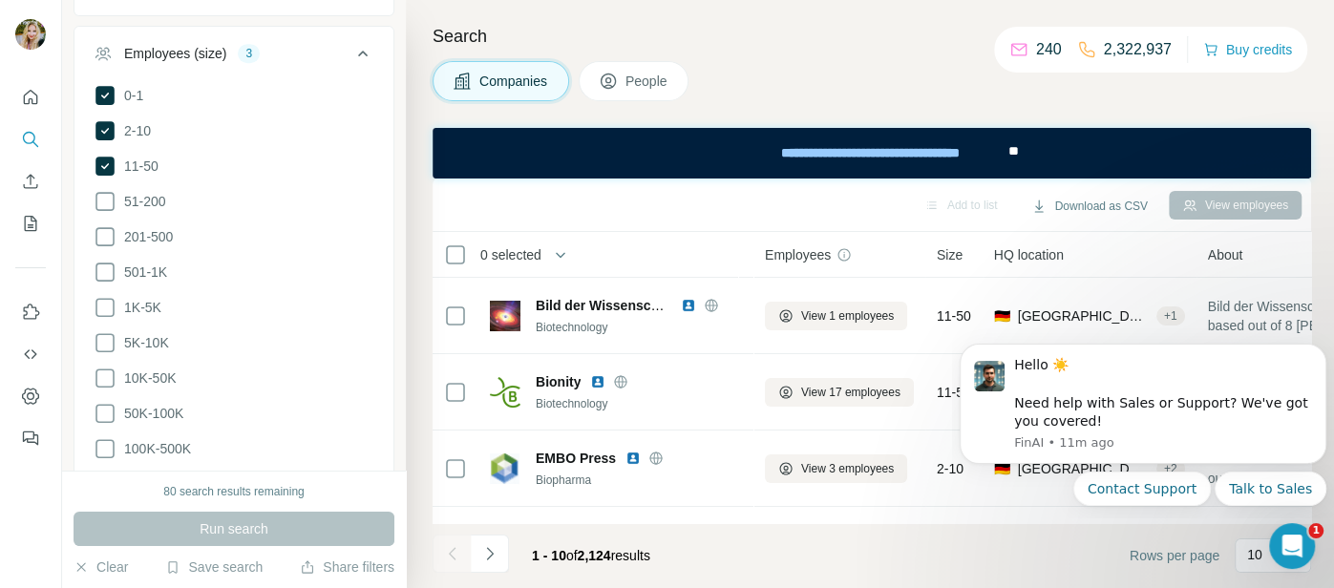
click at [679, 214] on div "Add to list Download as CSV View employees" at bounding box center [872, 204] width 860 height 33
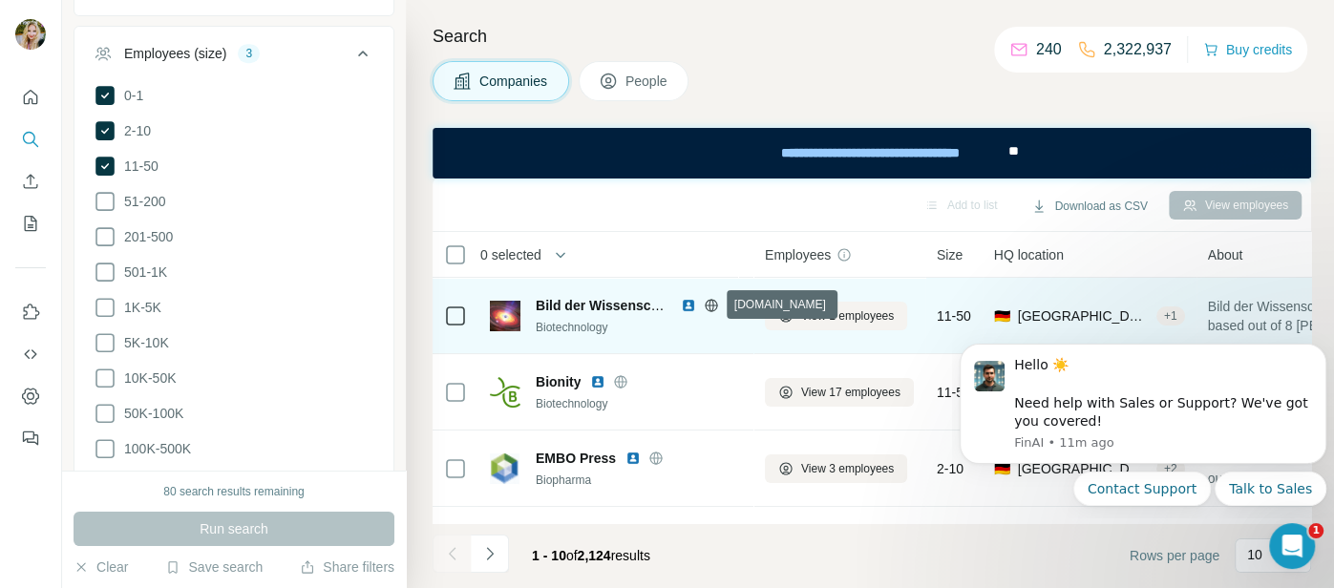
click at [707, 308] on icon at bounding box center [711, 305] width 12 height 12
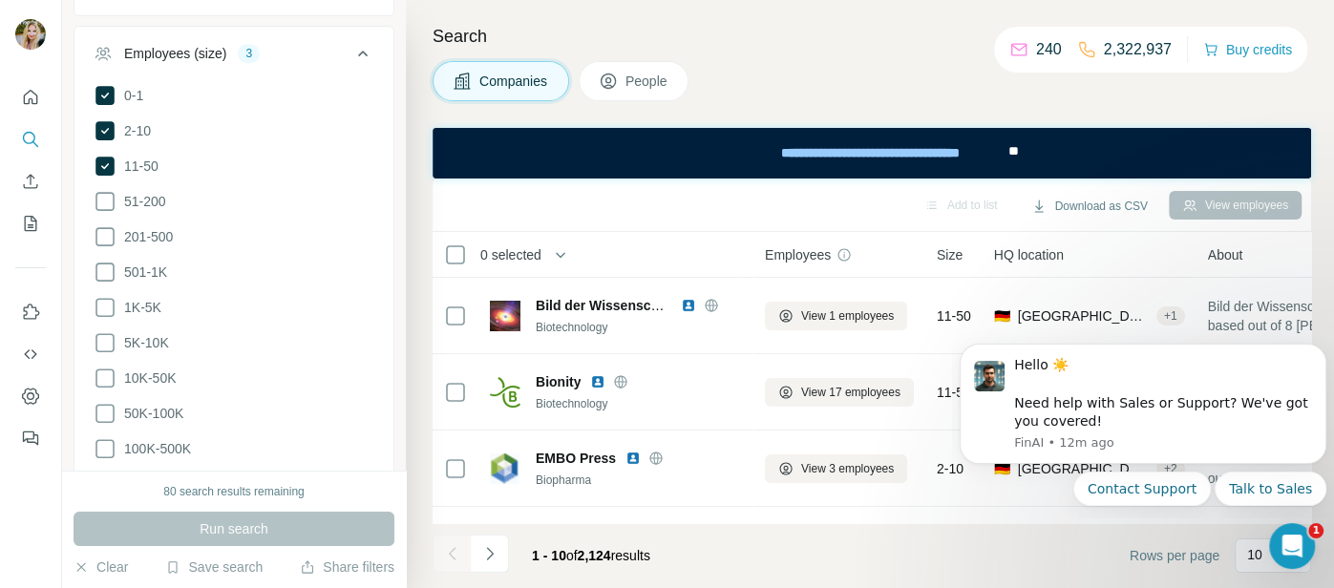
click at [362, 43] on icon at bounding box center [362, 53] width 23 height 23
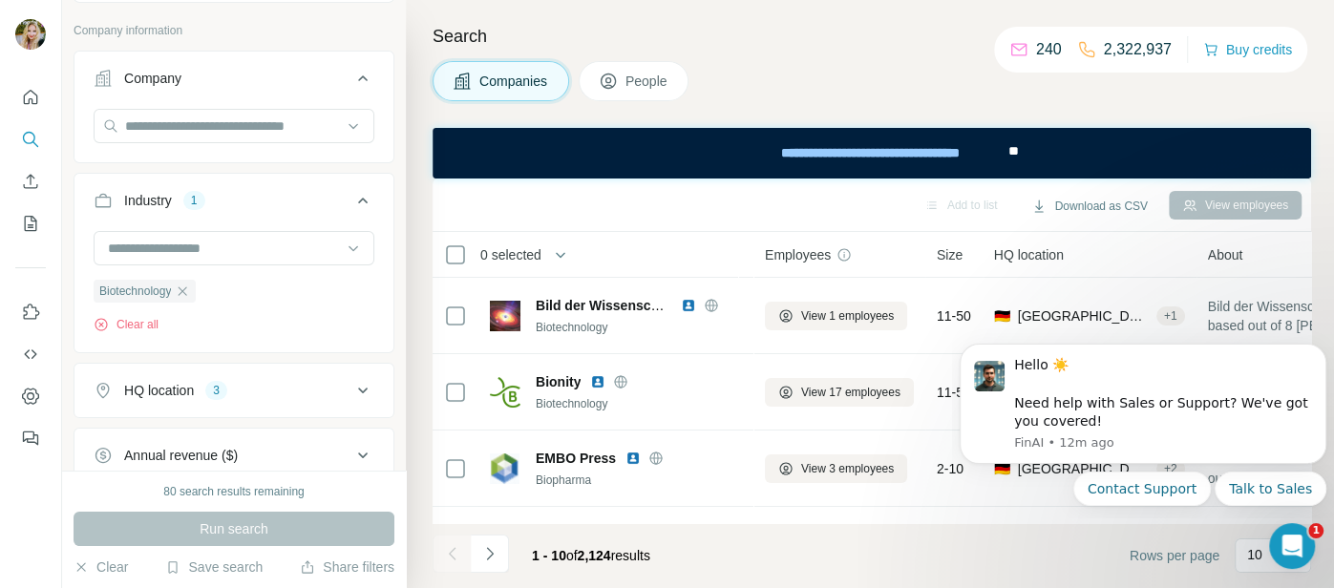
scroll to position [66, 0]
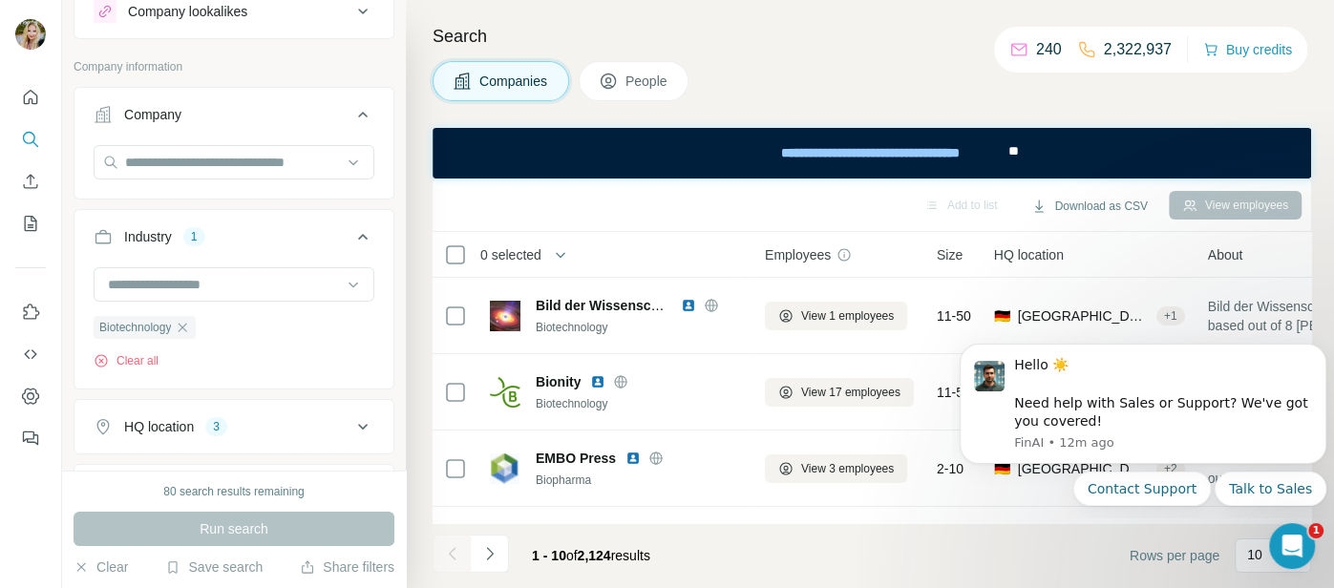
click at [361, 117] on icon at bounding box center [362, 114] width 23 height 23
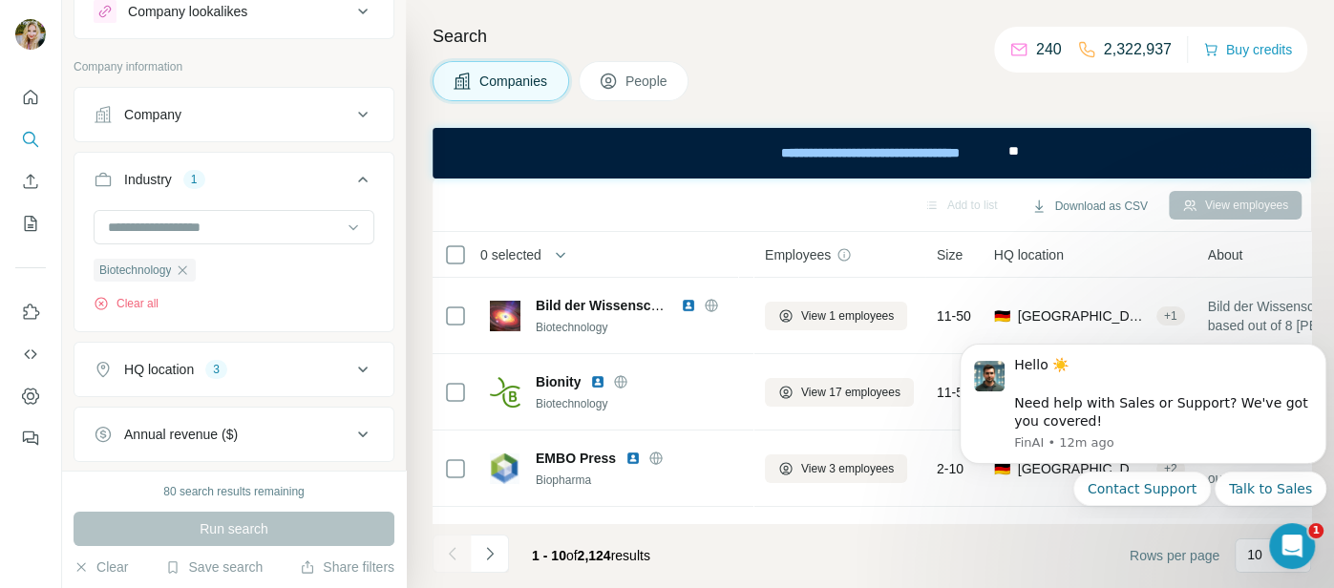
click at [361, 117] on icon at bounding box center [362, 114] width 23 height 23
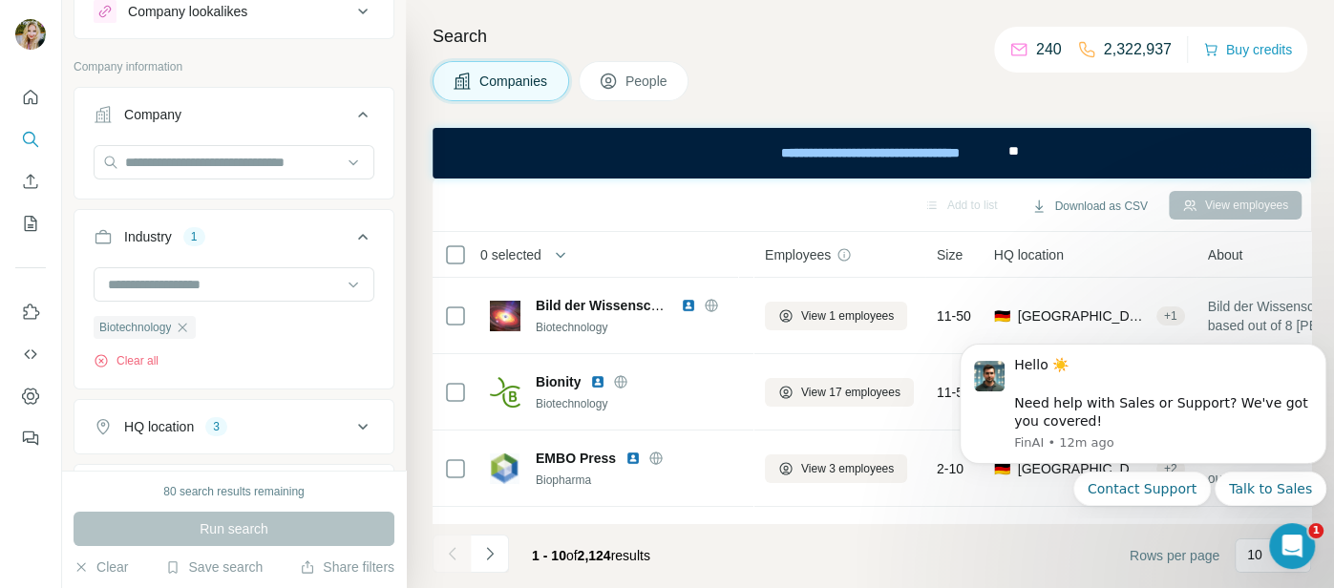
click at [361, 117] on icon at bounding box center [362, 114] width 23 height 23
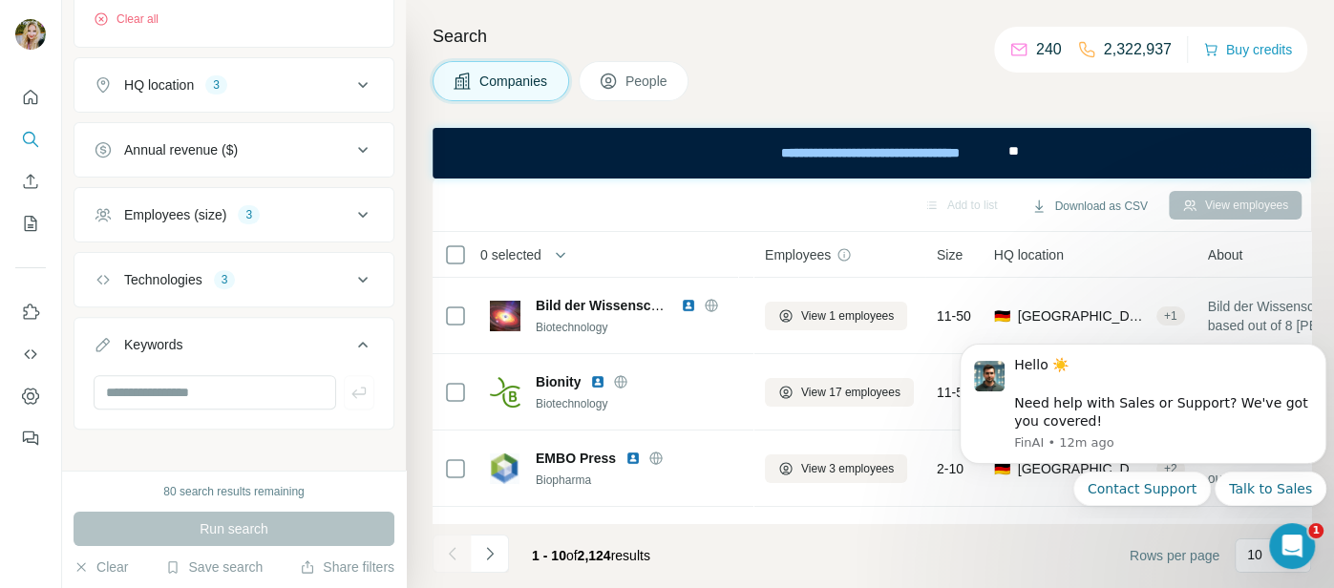
scroll to position [357, 0]
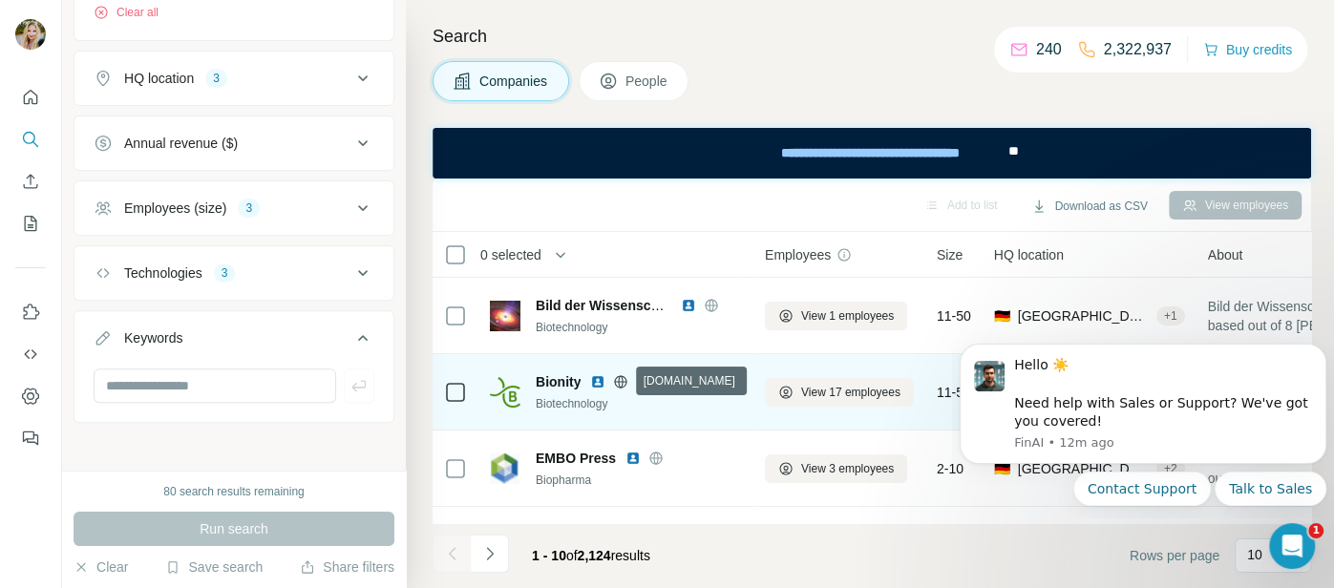
click at [615, 381] on icon at bounding box center [621, 381] width 12 height 1
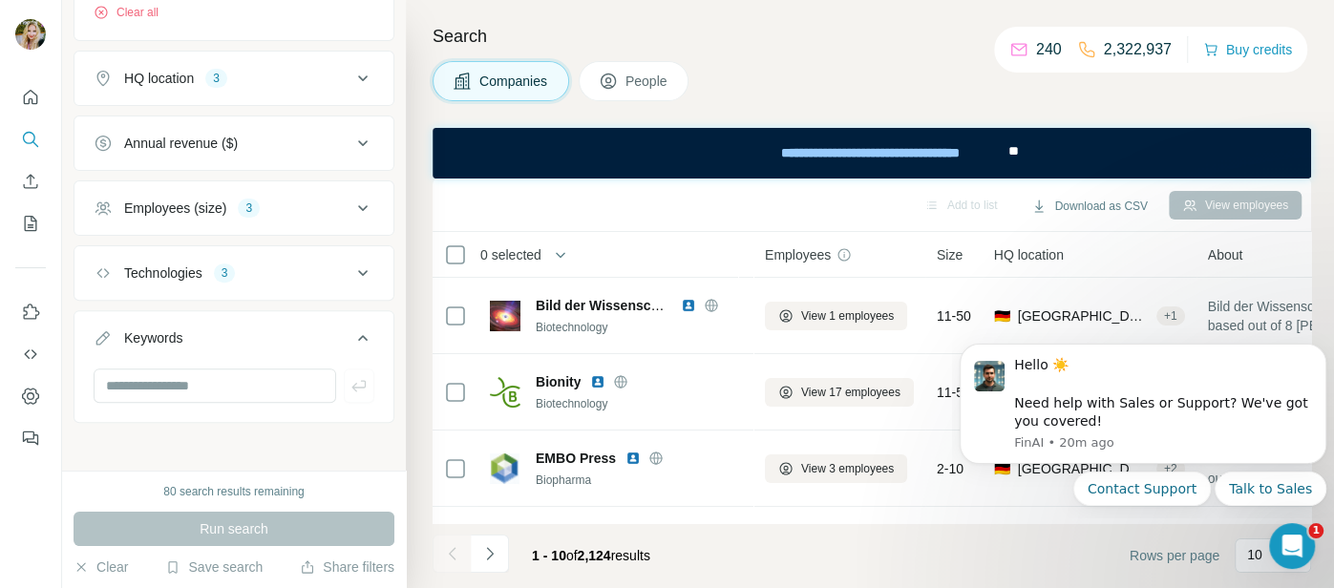
click at [359, 207] on icon at bounding box center [362, 208] width 23 height 23
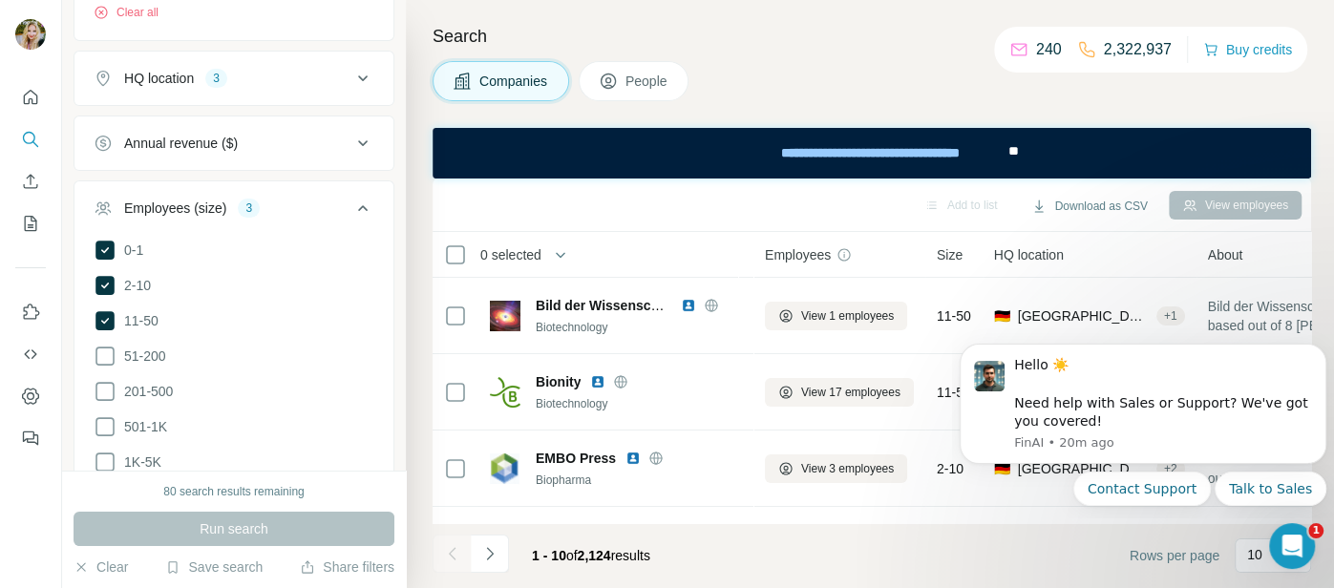
click at [362, 204] on icon at bounding box center [362, 208] width 23 height 23
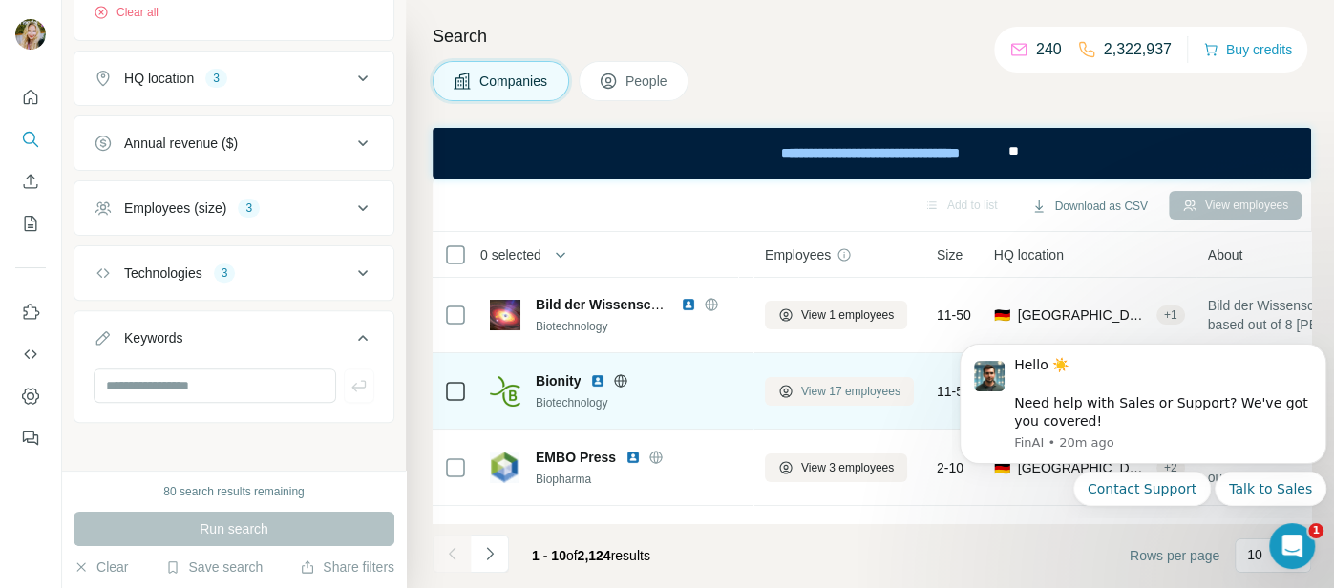
scroll to position [0, 0]
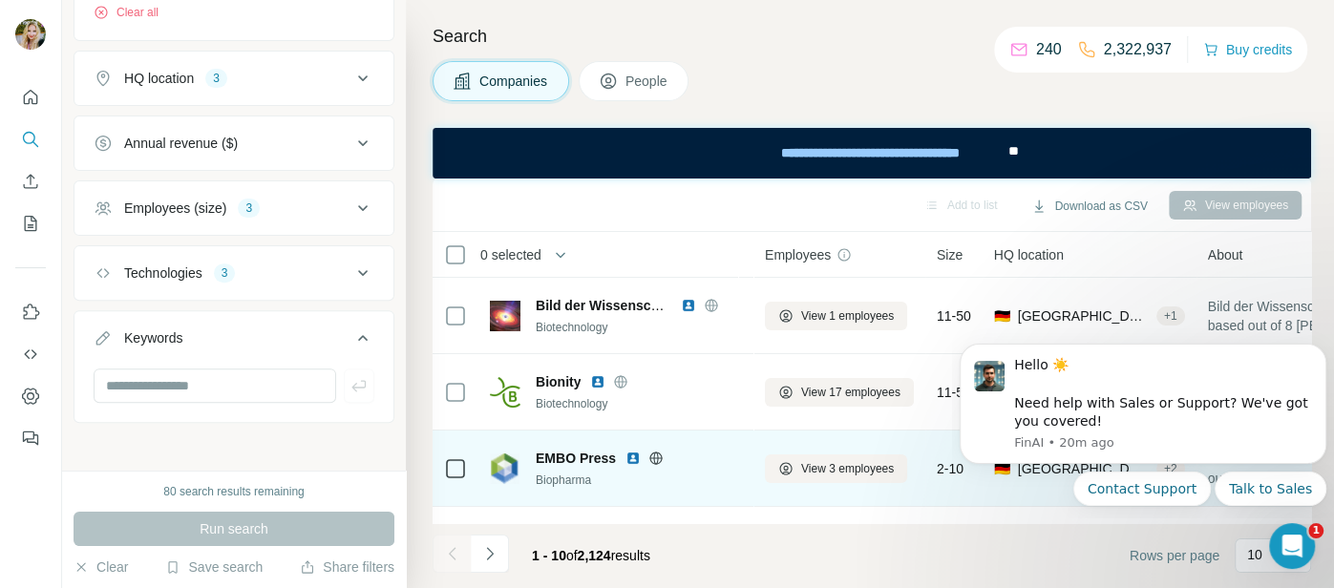
click at [633, 462] on img at bounding box center [633, 458] width 15 height 15
click at [658, 455] on icon at bounding box center [655, 458] width 15 height 15
